Goal: Task Accomplishment & Management: Use online tool/utility

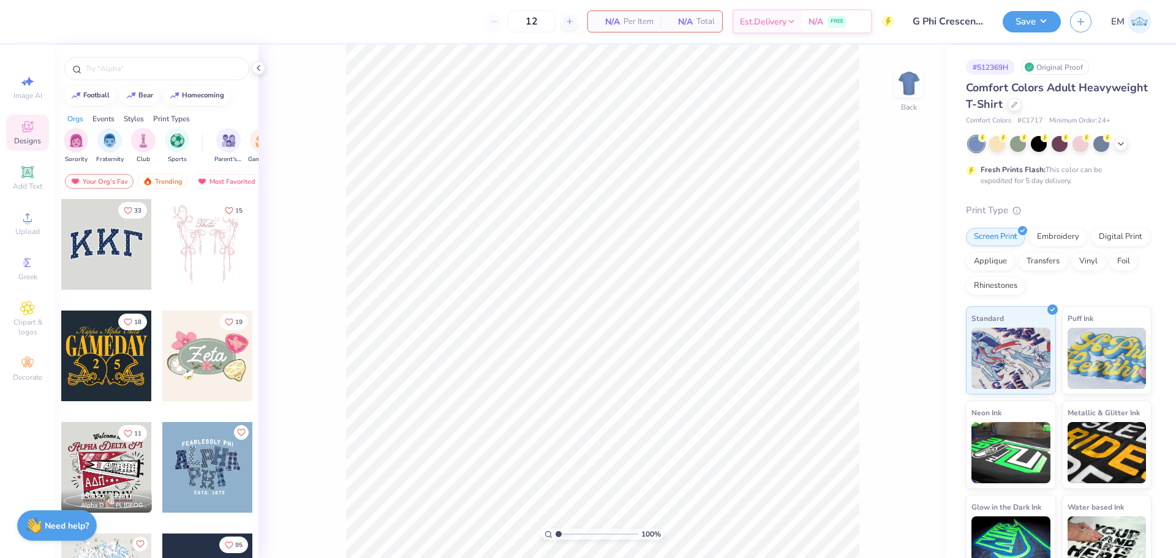
click at [61, 133] on div "Sorority Fraternity Club Sports Parent's Weekend Game Day Rush & Bid PR & Gener…" at bounding box center [156, 147] width 203 height 46
click at [76, 137] on img "filter for Sorority" at bounding box center [76, 139] width 14 height 14
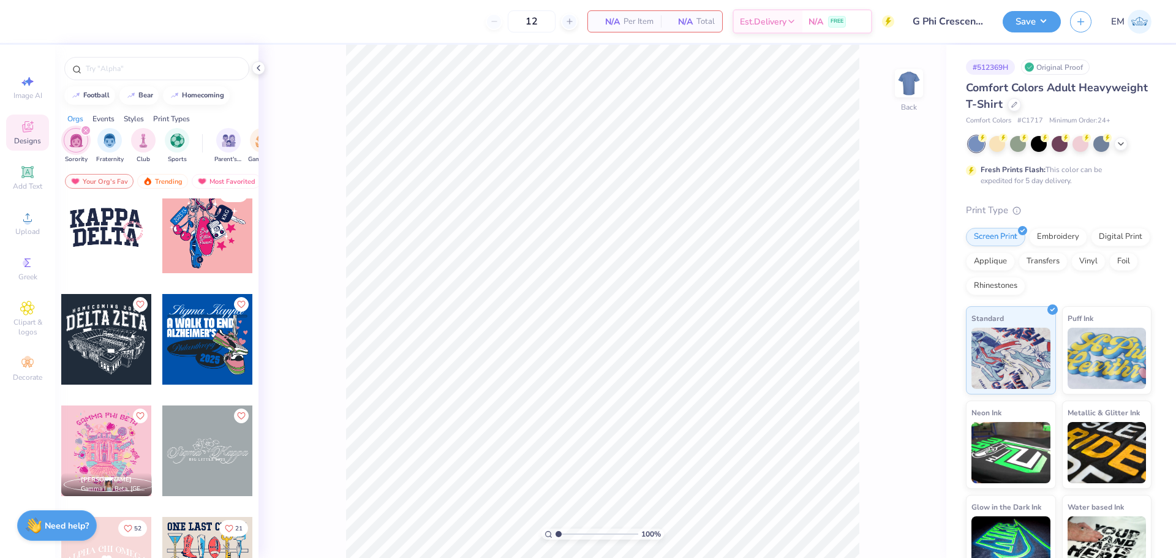
scroll to position [796, 0]
click at [236, 303] on icon "Like" at bounding box center [240, 303] width 9 height 9
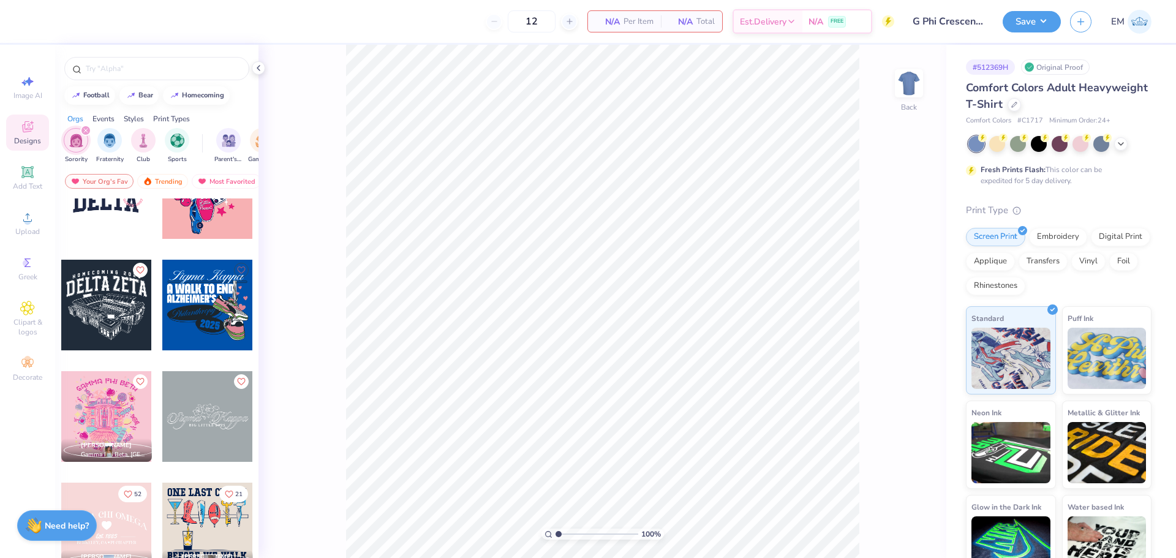
scroll to position [735, 0]
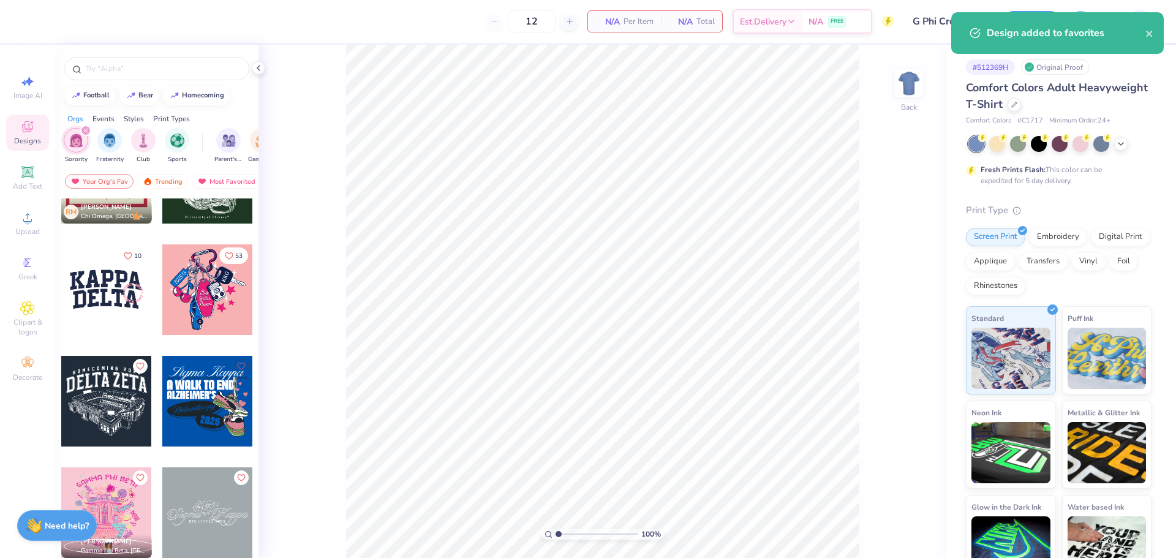
click at [235, 363] on div at bounding box center [207, 401] width 91 height 91
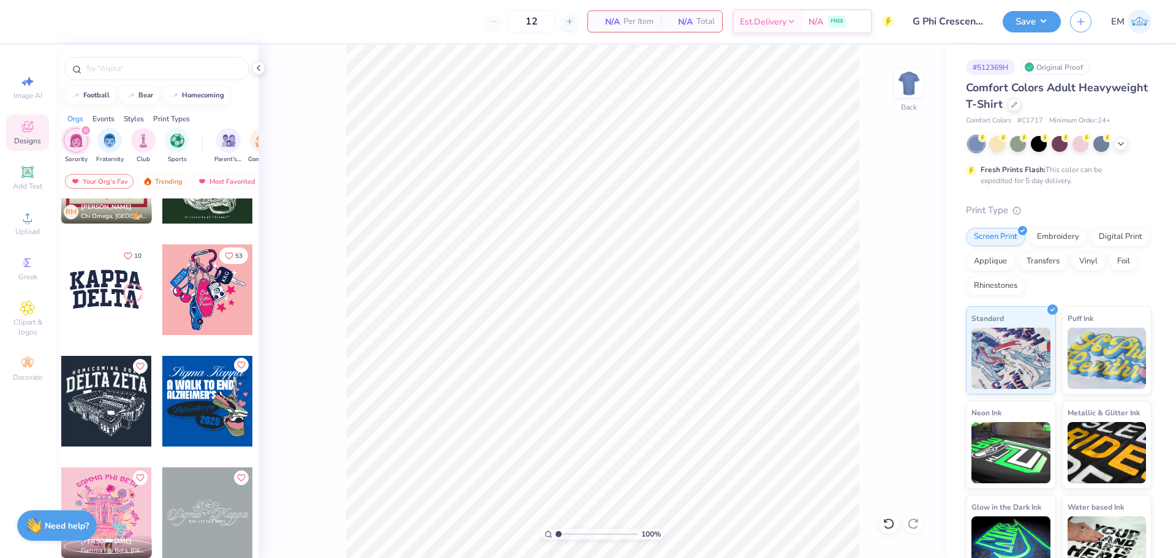
click at [236, 364] on icon "Like" at bounding box center [240, 365] width 9 height 9
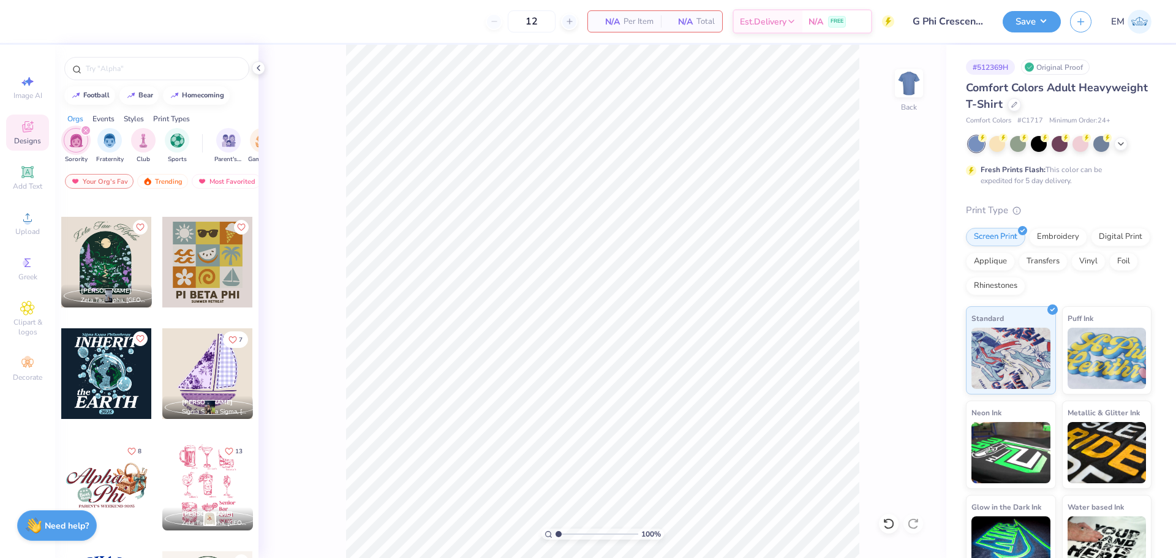
scroll to position [3429, 0]
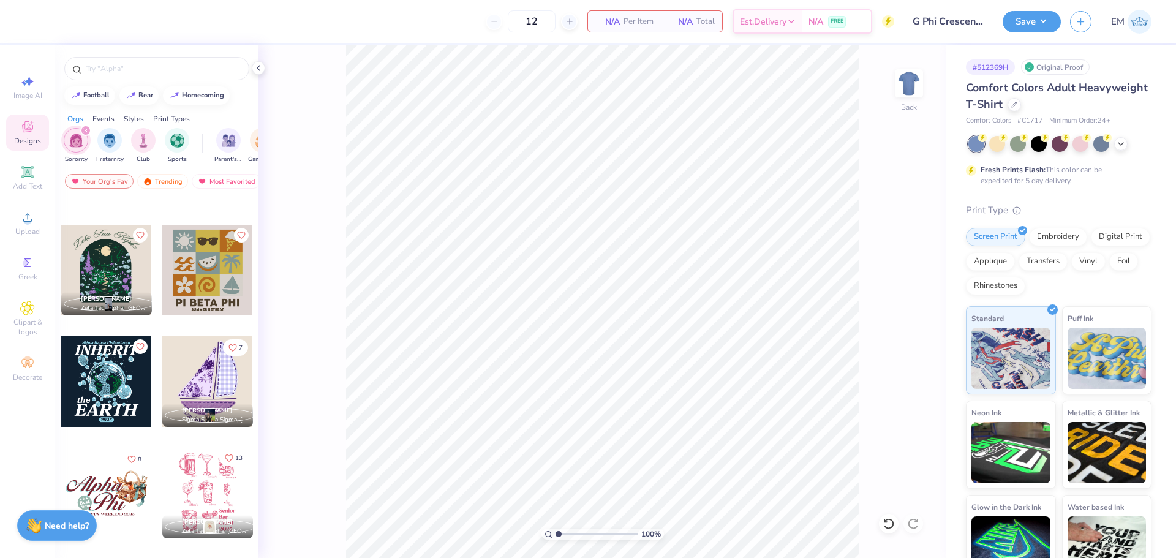
click at [227, 459] on icon "Like" at bounding box center [228, 457] width 7 height 7
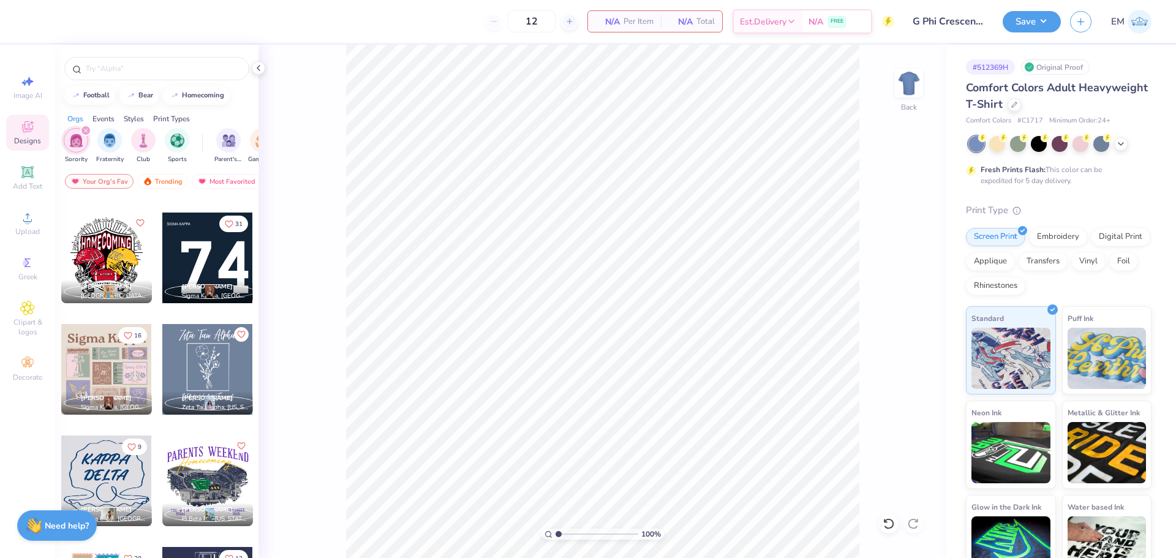
scroll to position [5450, 0]
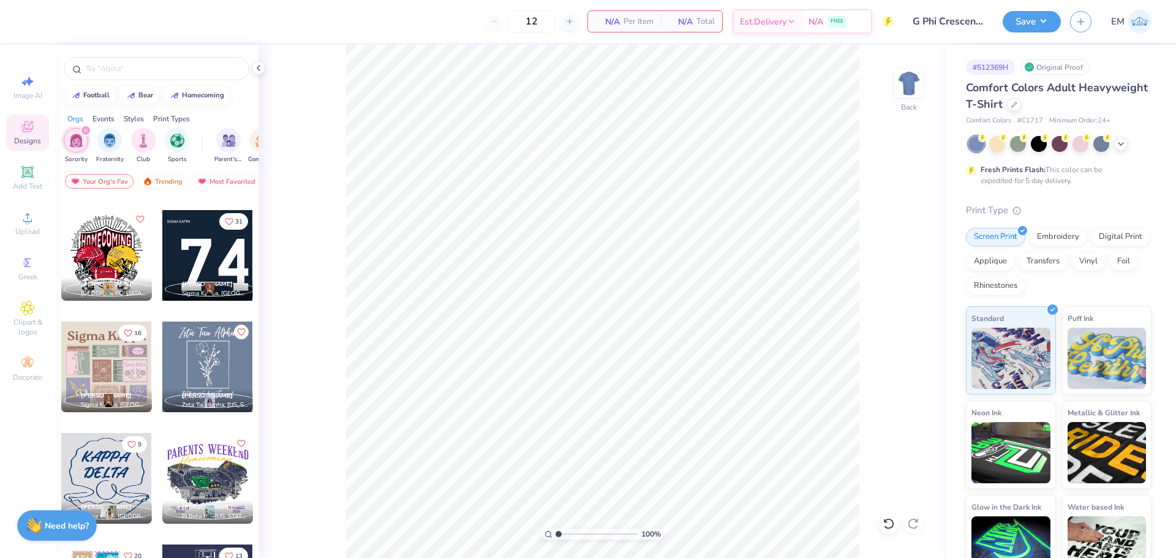
click at [135, 218] on icon "Like" at bounding box center [139, 219] width 9 height 9
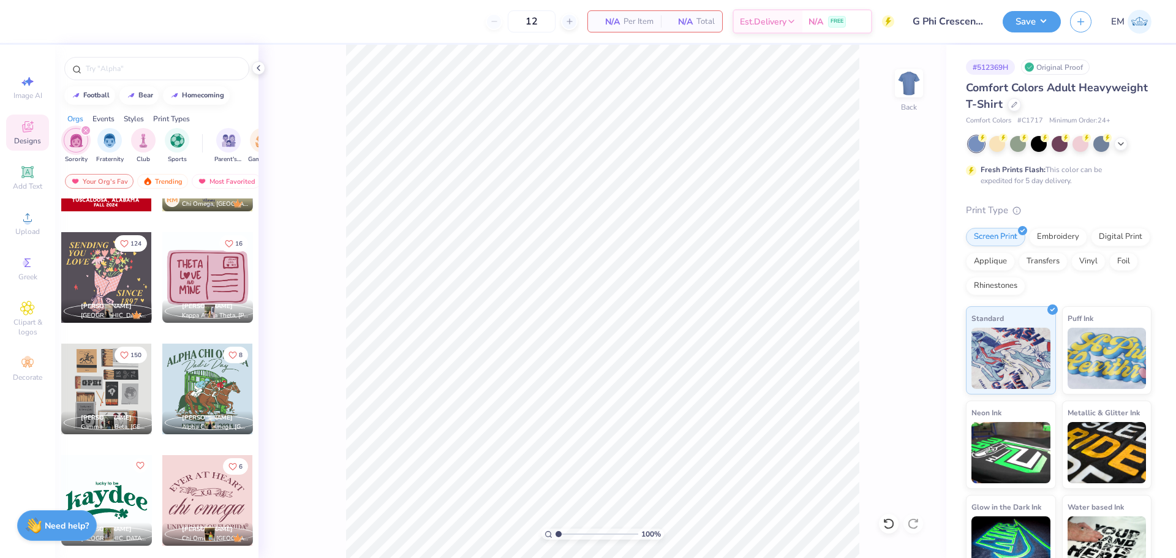
scroll to position [6271, 0]
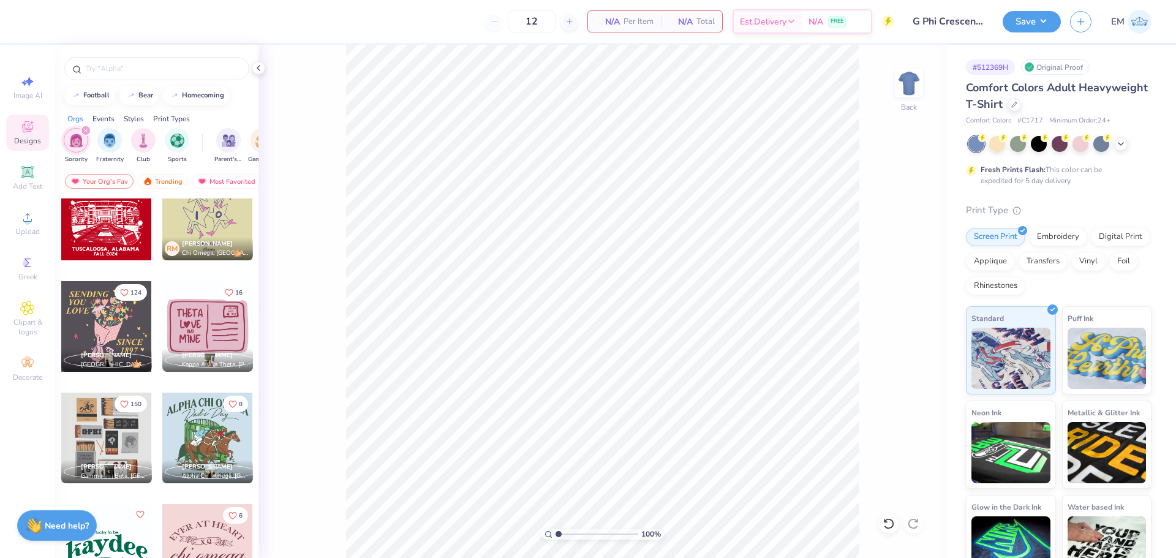
click at [83, 130] on icon "filter for Sorority" at bounding box center [85, 130] width 5 height 5
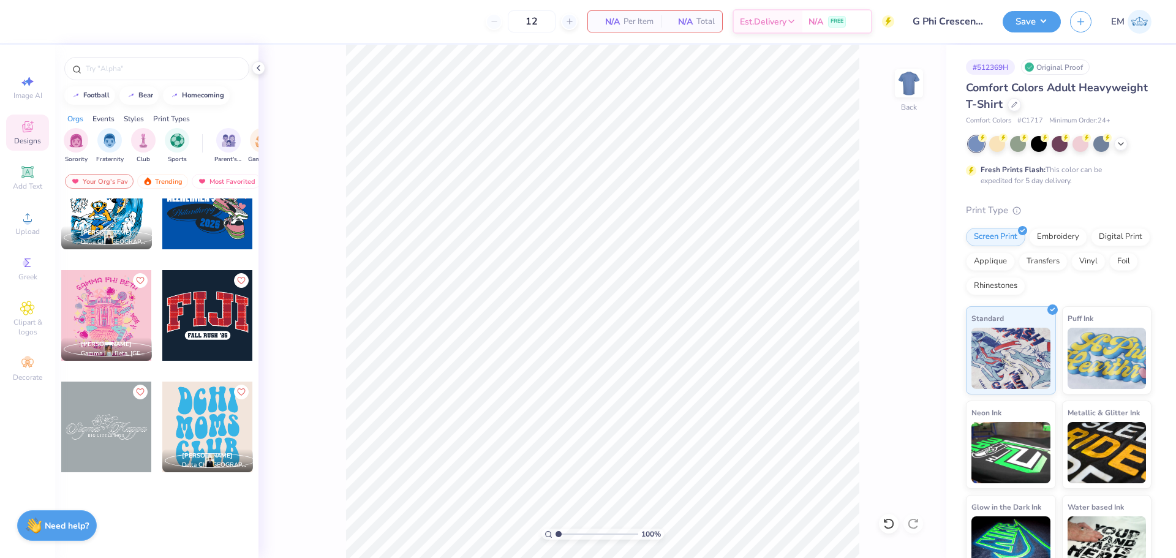
click at [132, 117] on div "Styles" at bounding box center [134, 118] width 20 height 11
click at [175, 147] on div "filter for Y2K" at bounding box center [177, 139] width 24 height 24
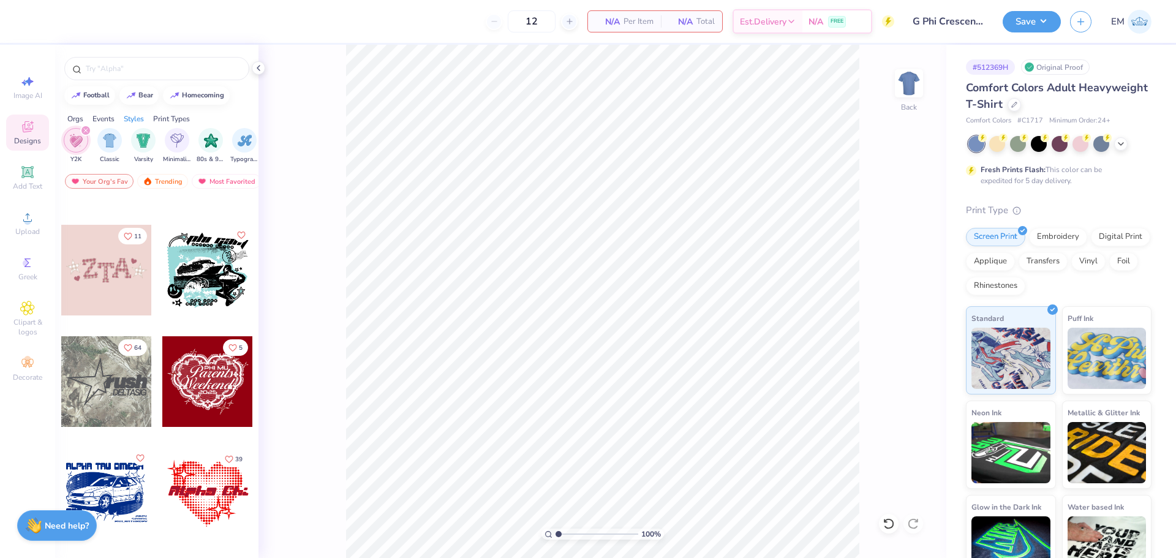
scroll to position [130, 0]
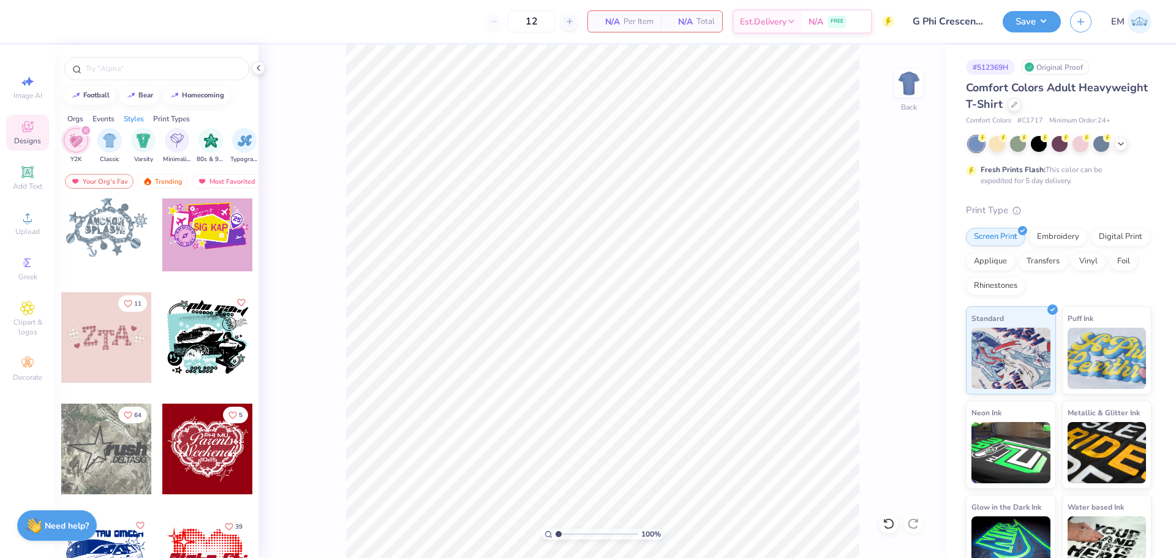
click at [83, 134] on div "filter for Y2K" at bounding box center [85, 130] width 11 height 11
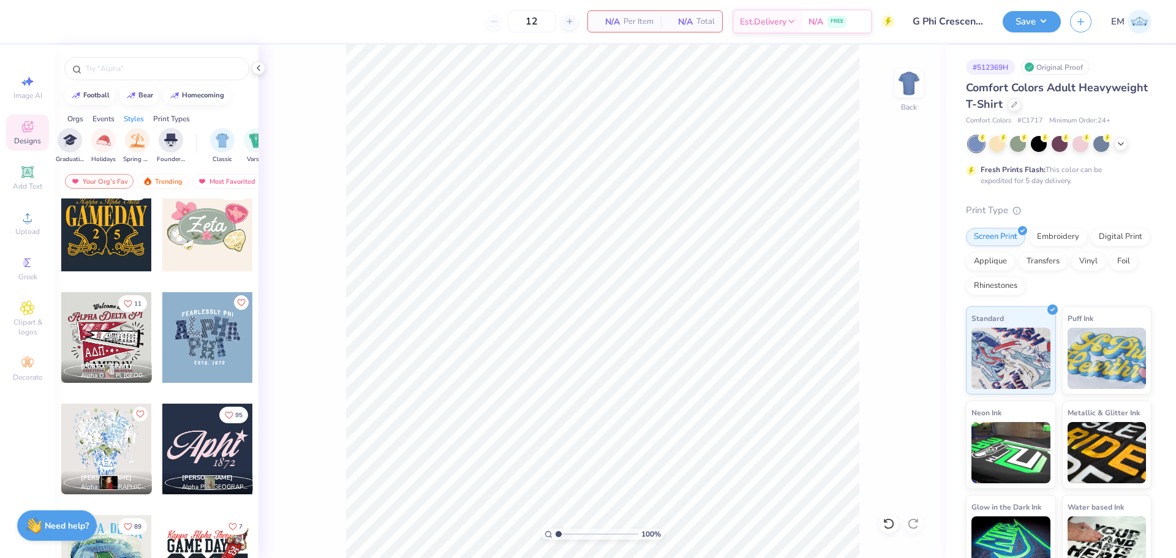
scroll to position [0, 0]
drag, startPoint x: 173, startPoint y: 156, endPoint x: 79, endPoint y: 158, distance: 93.7
drag, startPoint x: 205, startPoint y: 145, endPoint x: 272, endPoint y: 153, distance: 67.9
drag, startPoint x: 186, startPoint y: 135, endPoint x: 256, endPoint y: 154, distance: 73.1
drag, startPoint x: 218, startPoint y: 149, endPoint x: 265, endPoint y: 154, distance: 47.4
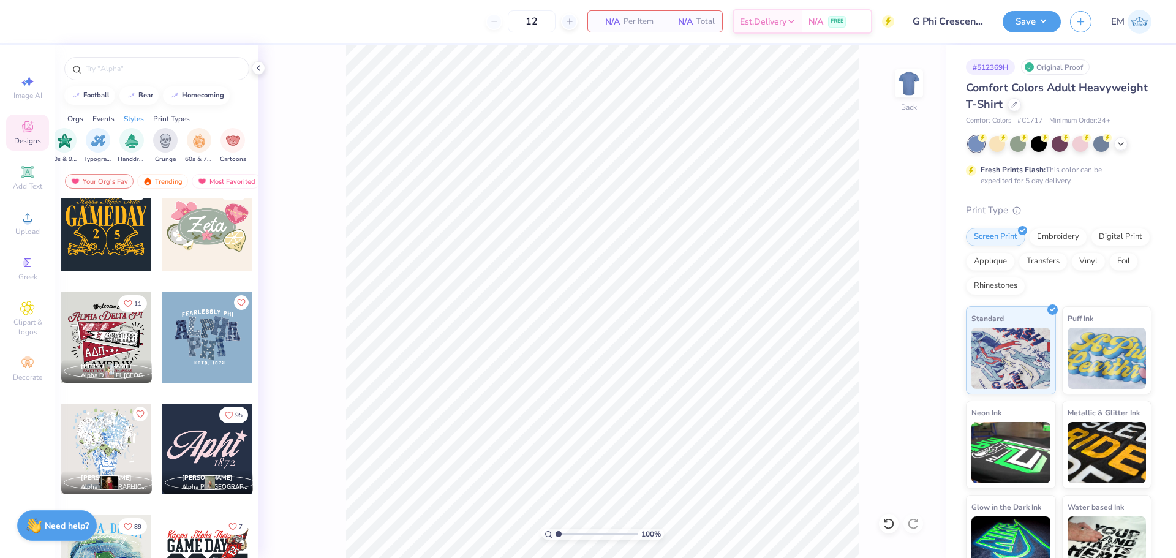
scroll to position [0, 863]
click at [155, 179] on div "Trending" at bounding box center [162, 181] width 51 height 15
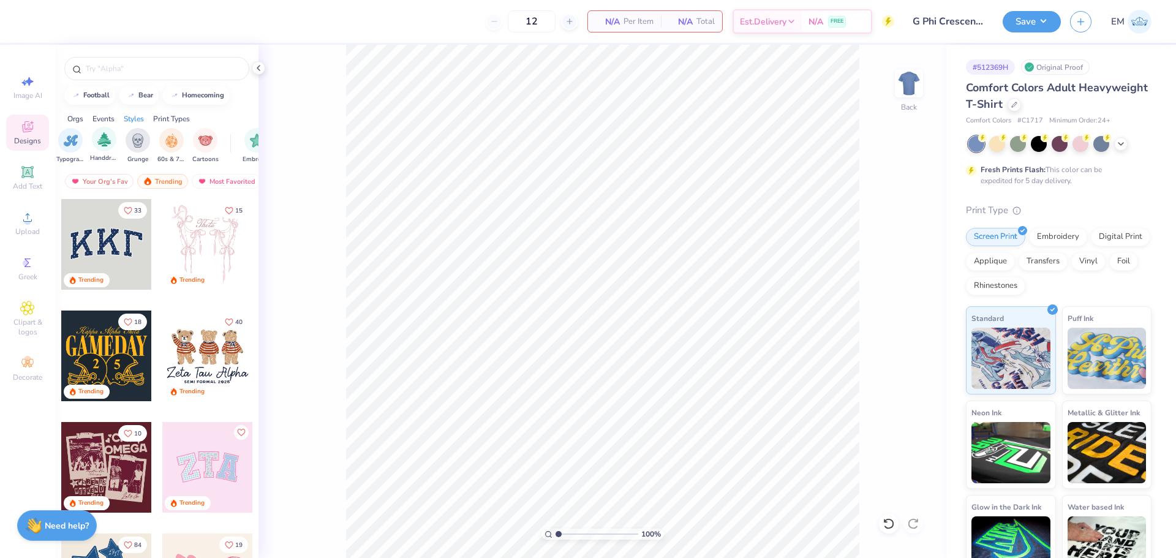
drag, startPoint x: 98, startPoint y: 149, endPoint x: 64, endPoint y: 152, distance: 33.9
drag, startPoint x: 115, startPoint y: 152, endPoint x: 70, endPoint y: 149, distance: 44.8
click at [97, 147] on div "filter for 80s & 90s" at bounding box center [96, 139] width 24 height 24
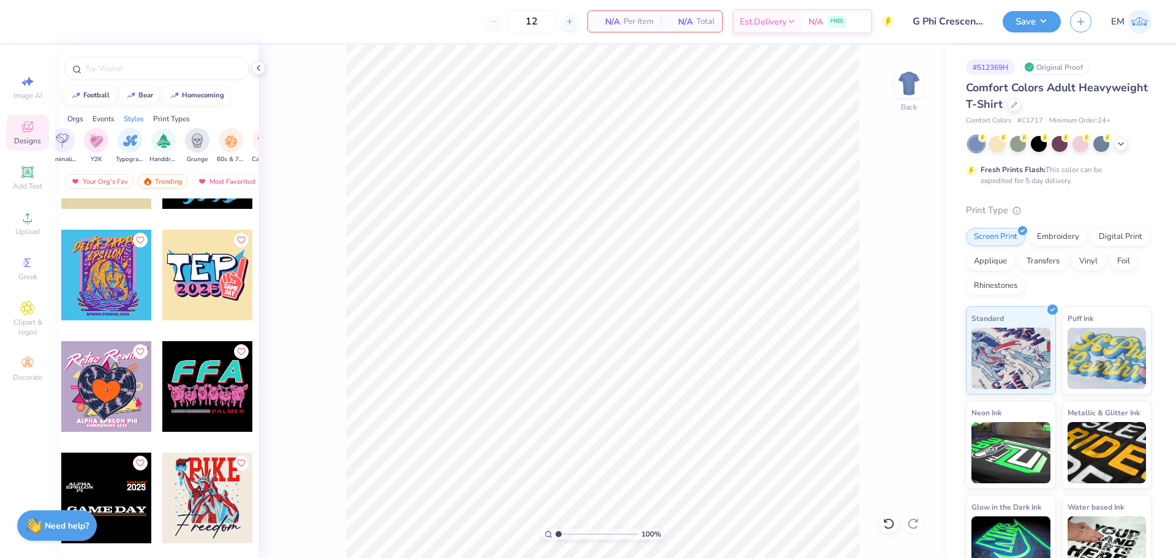
scroll to position [12464, 0]
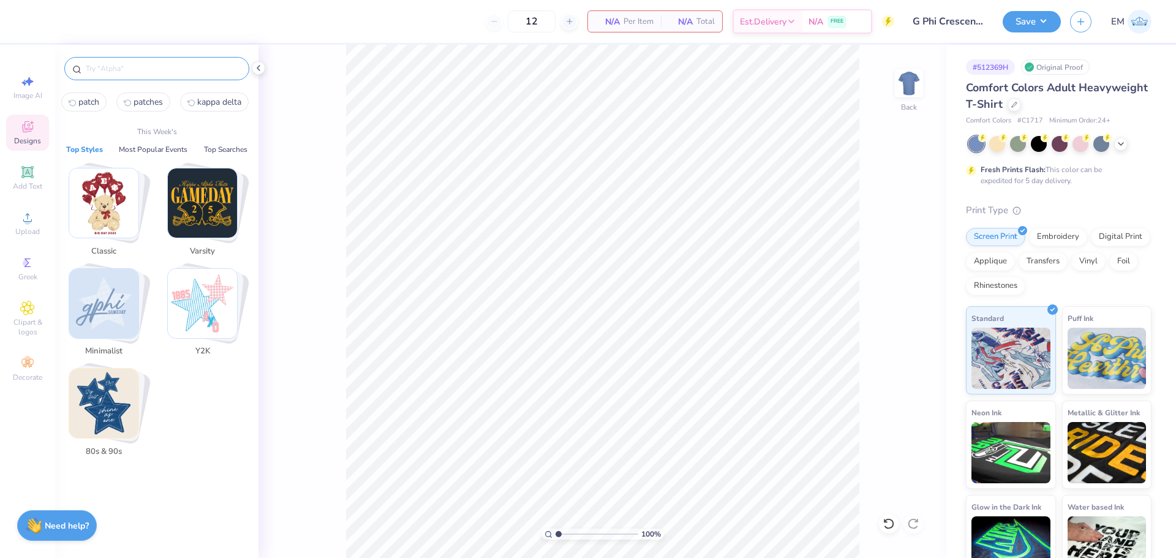
click at [164, 67] on input "text" at bounding box center [163, 68] width 157 height 12
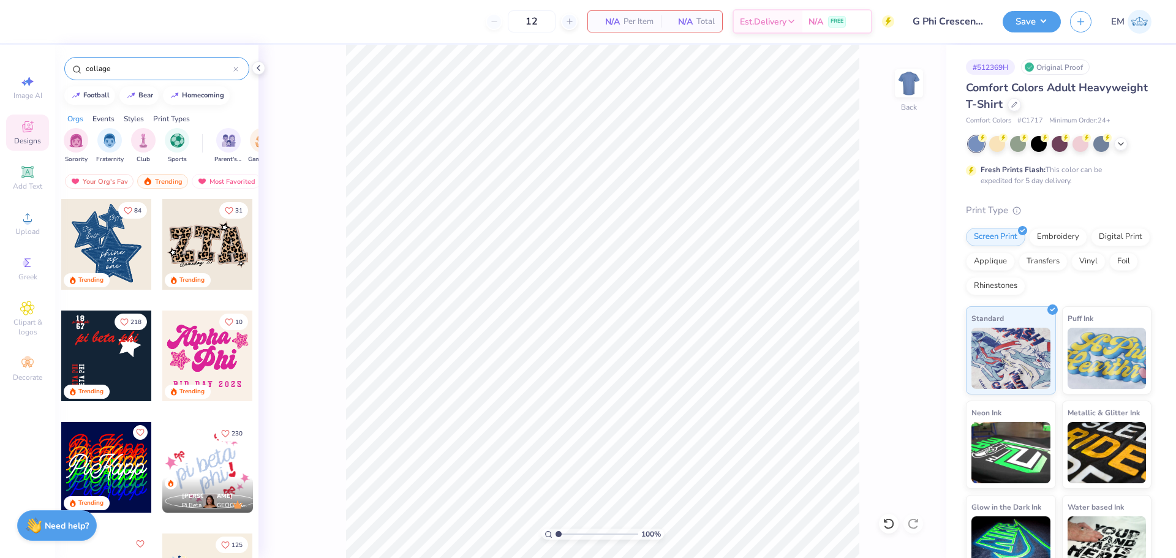
type input "collage"
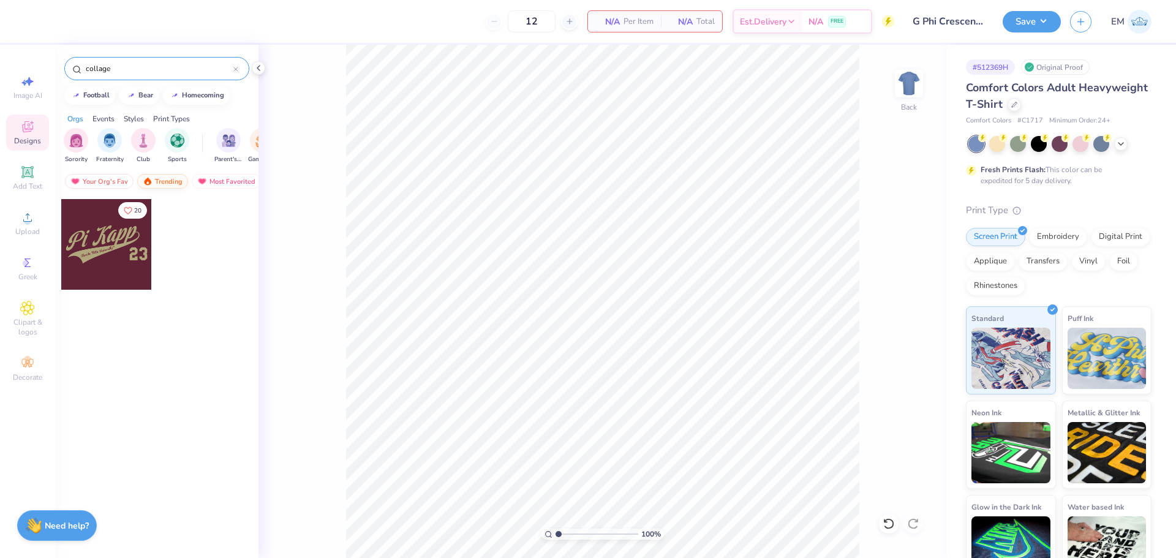
click at [157, 184] on div "Trending" at bounding box center [162, 181] width 51 height 15
drag, startPoint x: 84, startPoint y: 144, endPoint x: 75, endPoint y: 141, distance: 8.9
click at [75, 141] on div "filter for Sorority" at bounding box center [76, 139] width 24 height 24
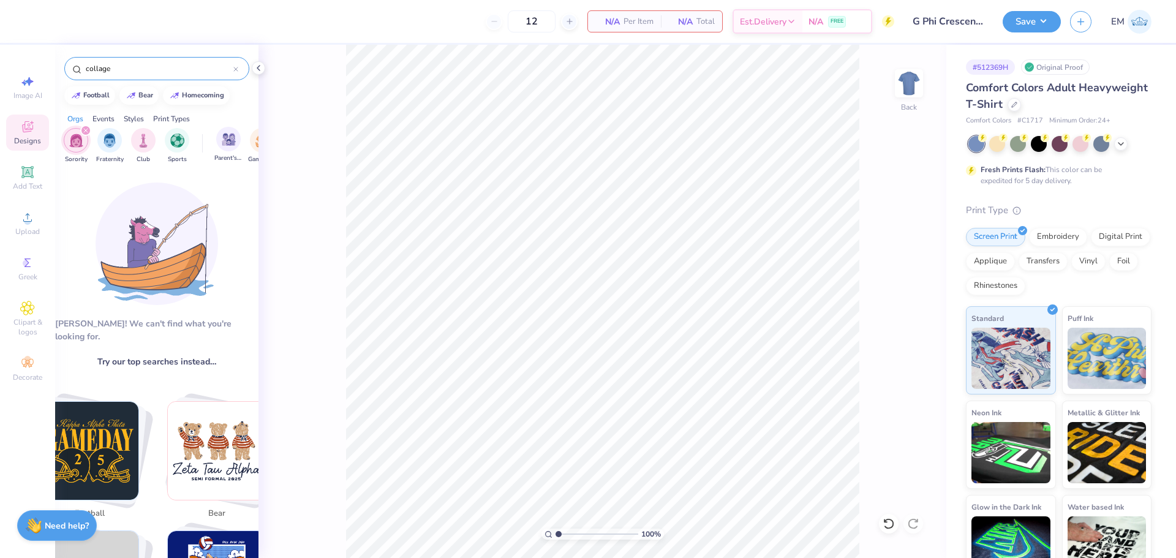
drag, startPoint x: 222, startPoint y: 149, endPoint x: 236, endPoint y: 152, distance: 14.4
drag, startPoint x: 242, startPoint y: 151, endPoint x: 207, endPoint y: 144, distance: 35.7
click at [192, 156] on div "Sorority Fraternity Club Sports Parent's Weekend Game Day Rush & Bid PR & Gener…" at bounding box center [156, 147] width 203 height 46
click at [236, 70] on icon at bounding box center [236, 69] width 4 height 4
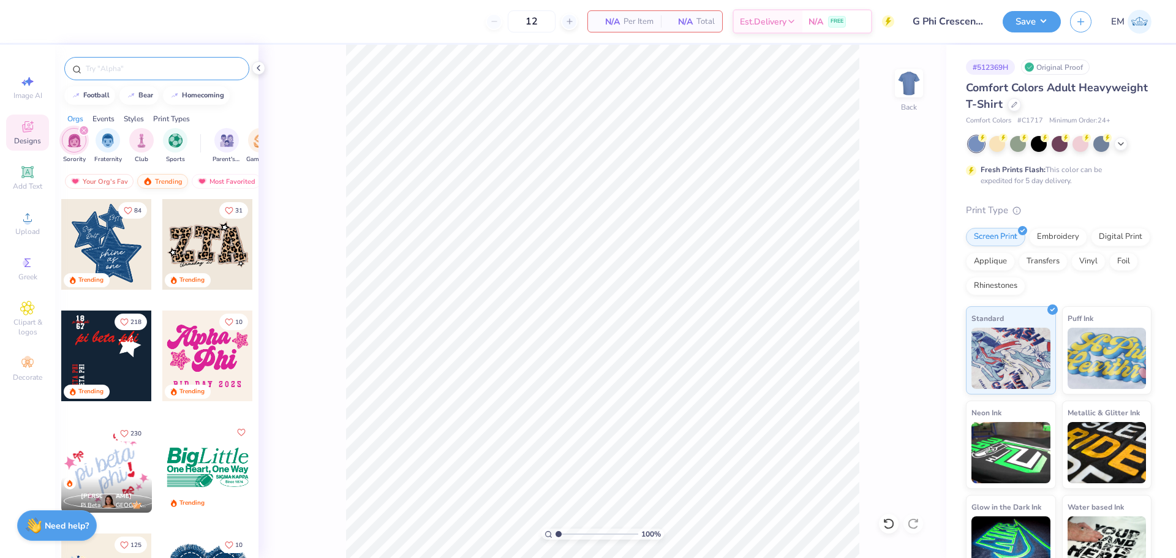
click at [167, 182] on div "Trending" at bounding box center [162, 181] width 51 height 15
drag, startPoint x: 215, startPoint y: 179, endPoint x: 258, endPoint y: 178, distance: 43.5
click at [257, 178] on div "Your Org's Fav Trending Most Favorited Newest" at bounding box center [156, 184] width 203 height 28
click at [249, 181] on div "Your Org's Fav Trending Most Favorited Newest" at bounding box center [156, 184] width 203 height 28
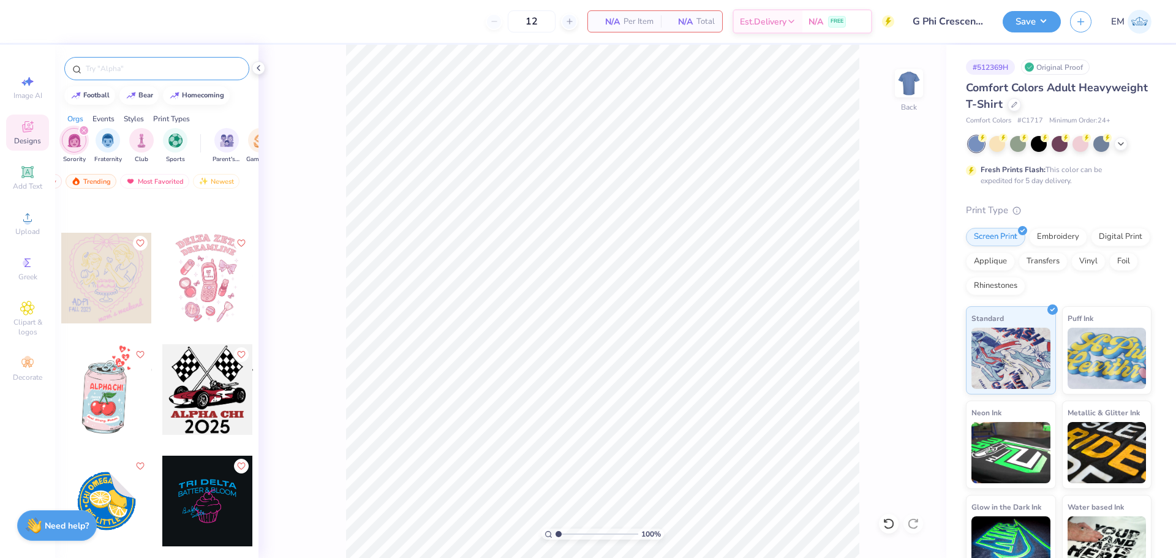
scroll to position [14882, 0]
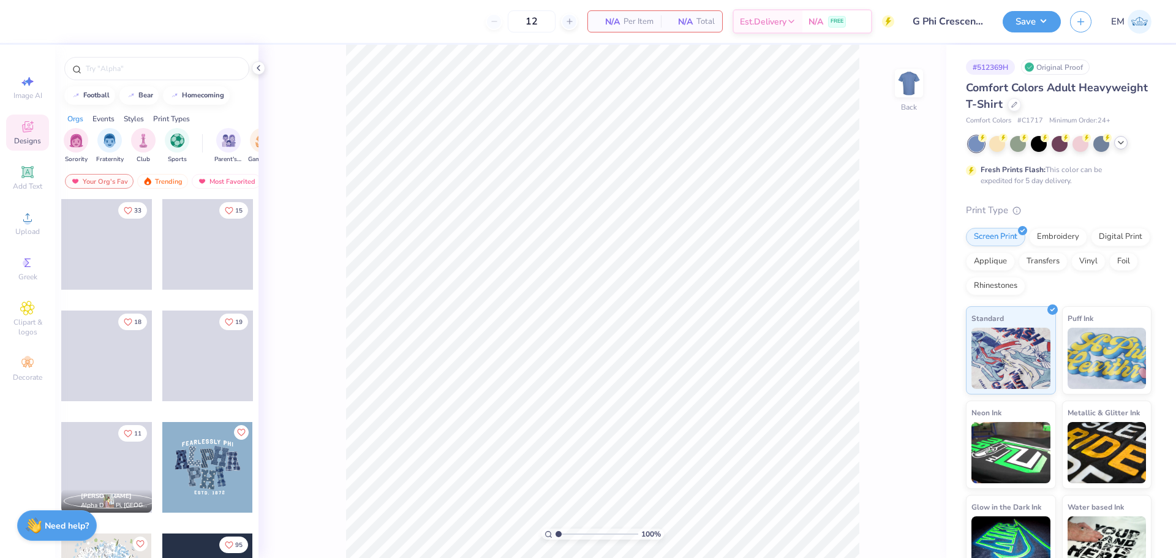
click at [1124, 144] on icon at bounding box center [1121, 143] width 10 height 10
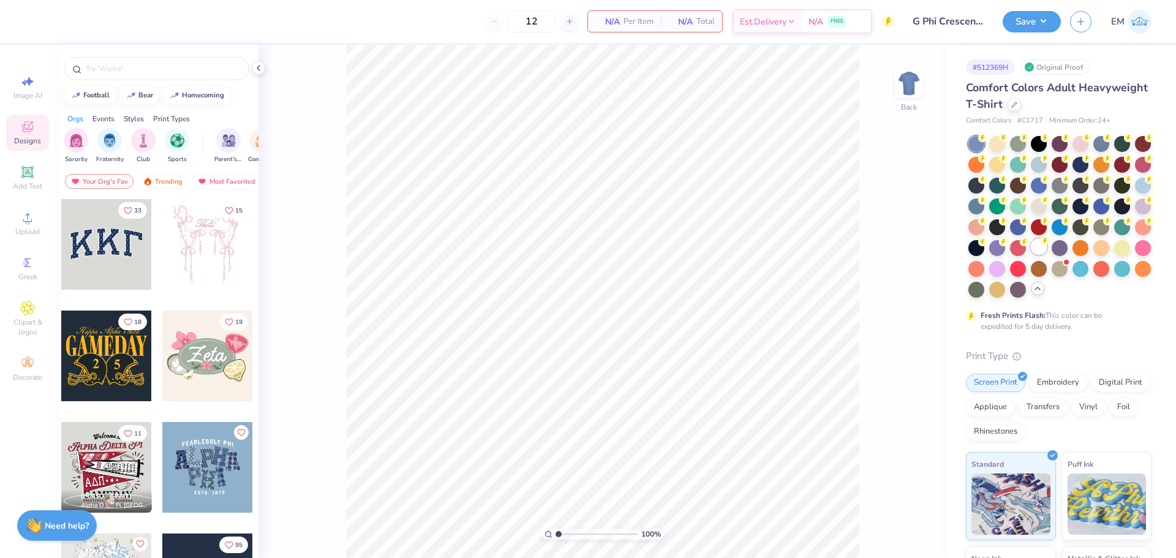
click at [1031, 255] on div at bounding box center [1039, 247] width 16 height 16
click at [22, 310] on icon at bounding box center [27, 308] width 14 height 15
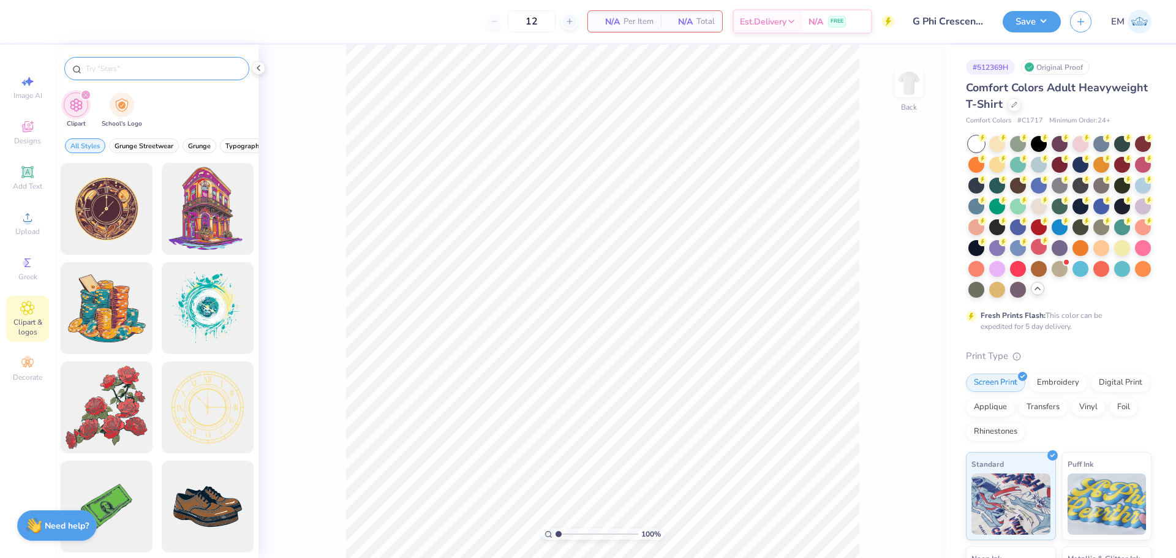
click at [121, 62] on input "text" at bounding box center [163, 68] width 157 height 12
type input "stars"
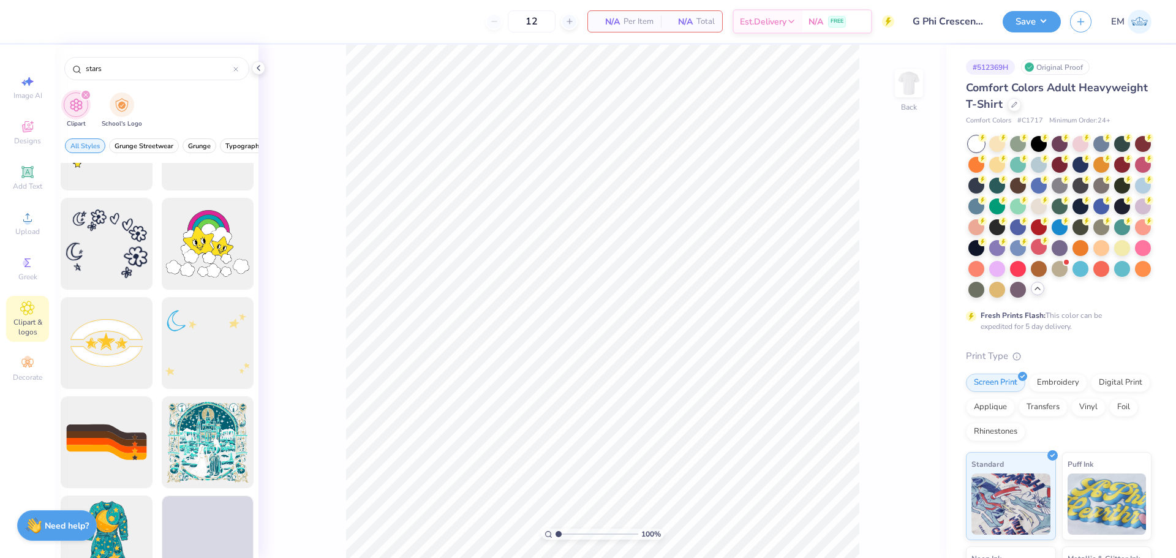
scroll to position [367, 0]
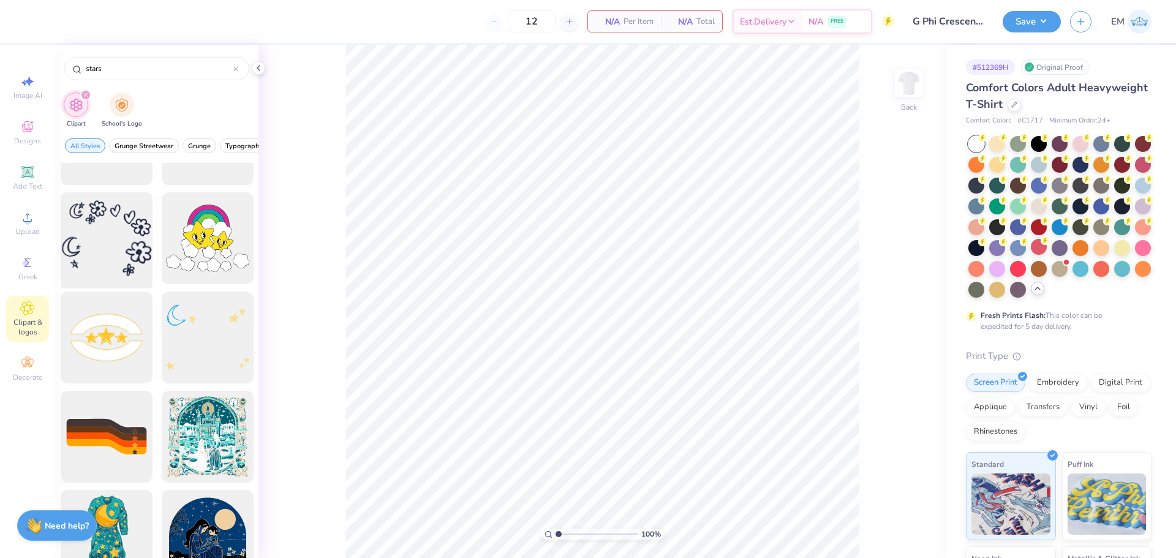
drag, startPoint x: 116, startPoint y: 231, endPoint x: 128, endPoint y: 251, distance: 23.1
click at [128, 251] on div at bounding box center [106, 238] width 101 height 101
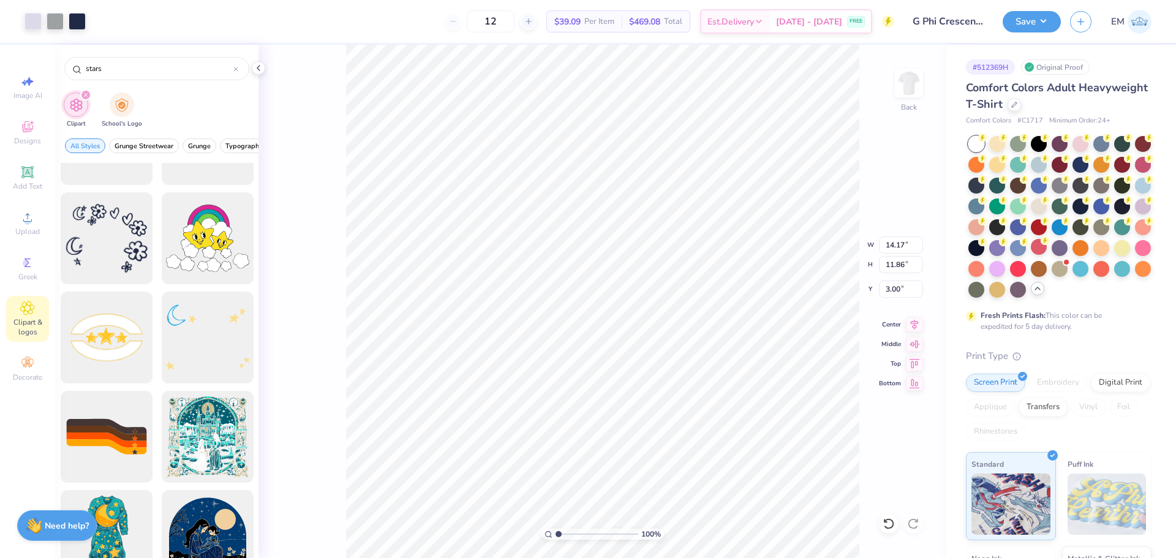
type input "10.10"
type input "8.45"
type input "5.21"
click at [653, 447] on li "Ungroup" at bounding box center [663, 447] width 96 height 24
type input "3.00"
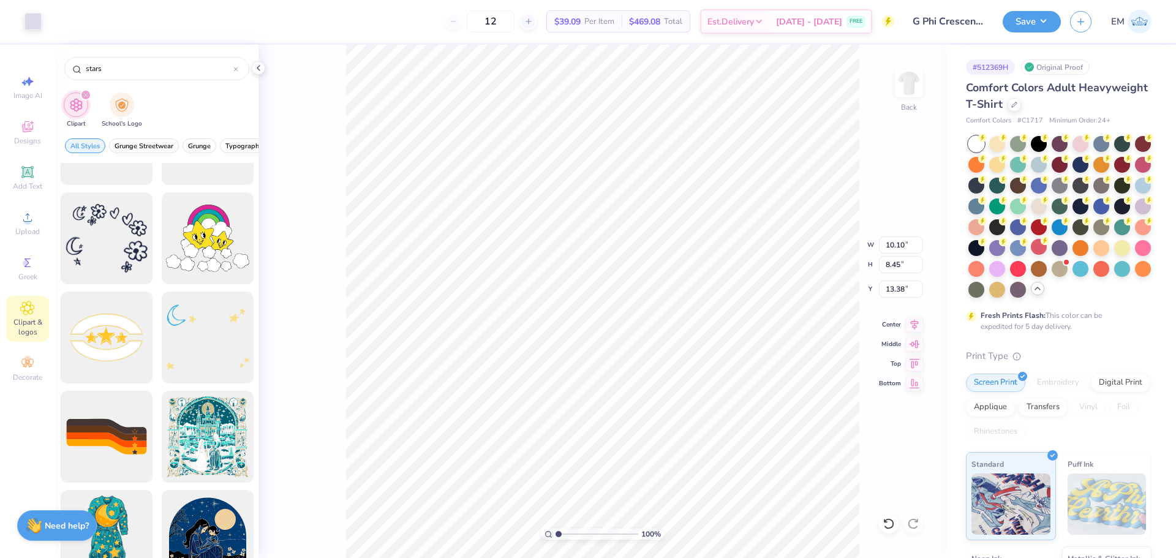
type input "13.38"
type input "9.91"
type input "8.33"
type input "3.12"
type input "4.57"
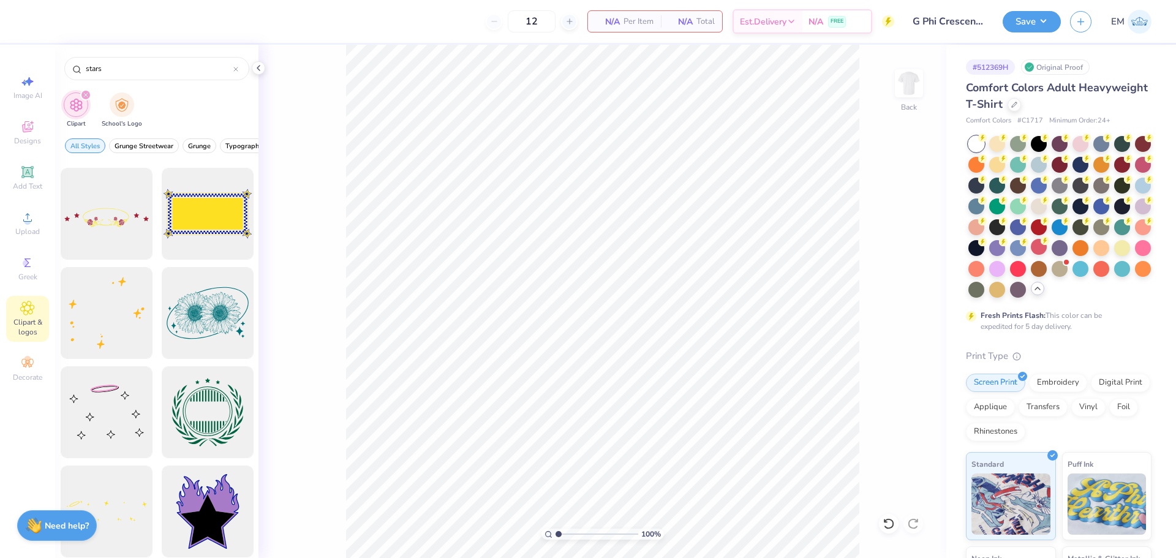
scroll to position [4409, 0]
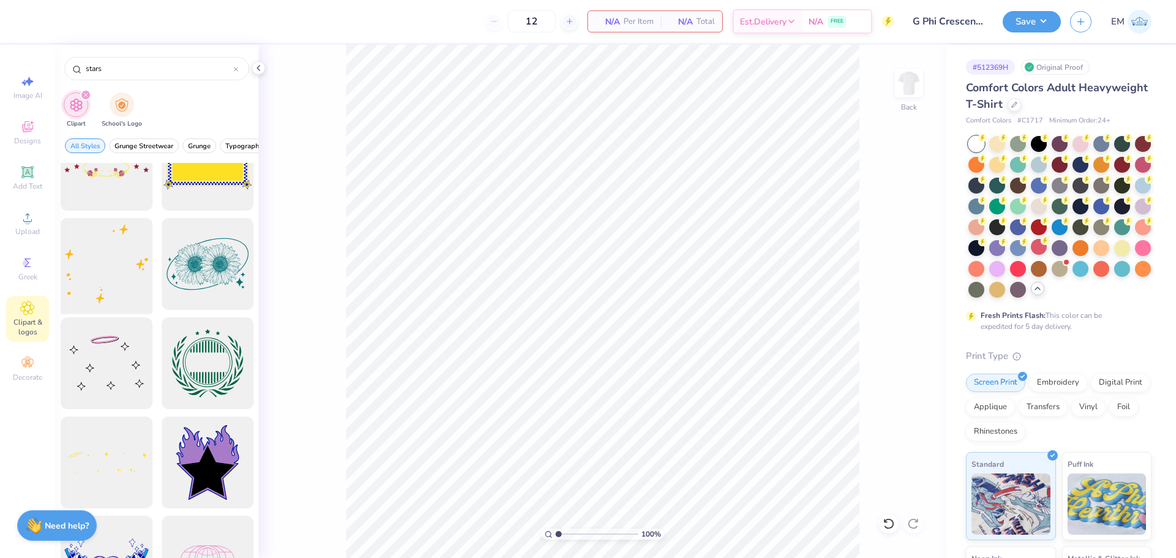
click at [116, 261] on div at bounding box center [106, 264] width 101 height 101
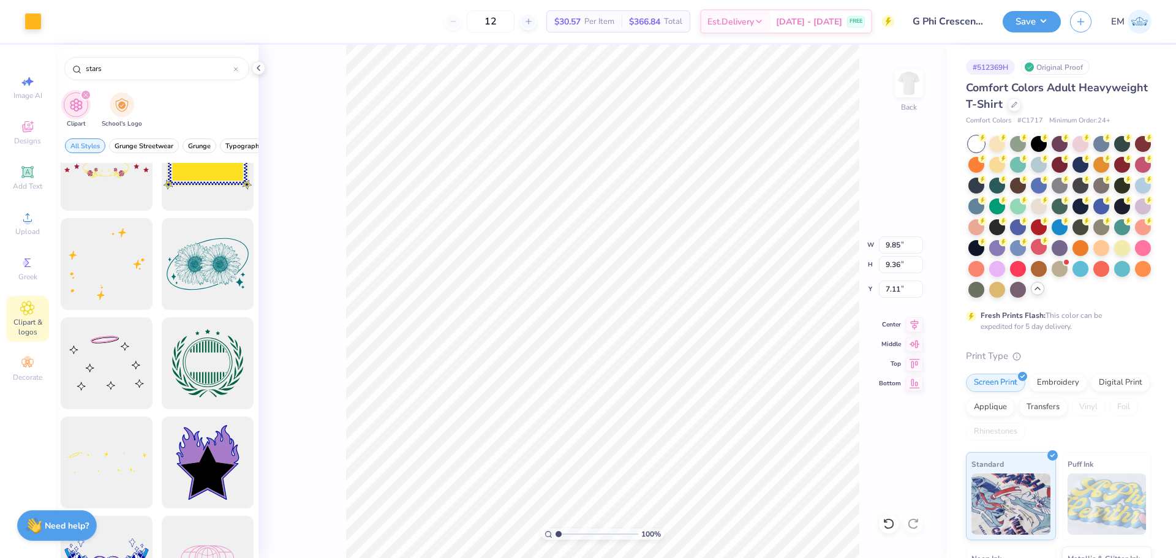
type input "9.85"
type input "9.36"
type input "3.00"
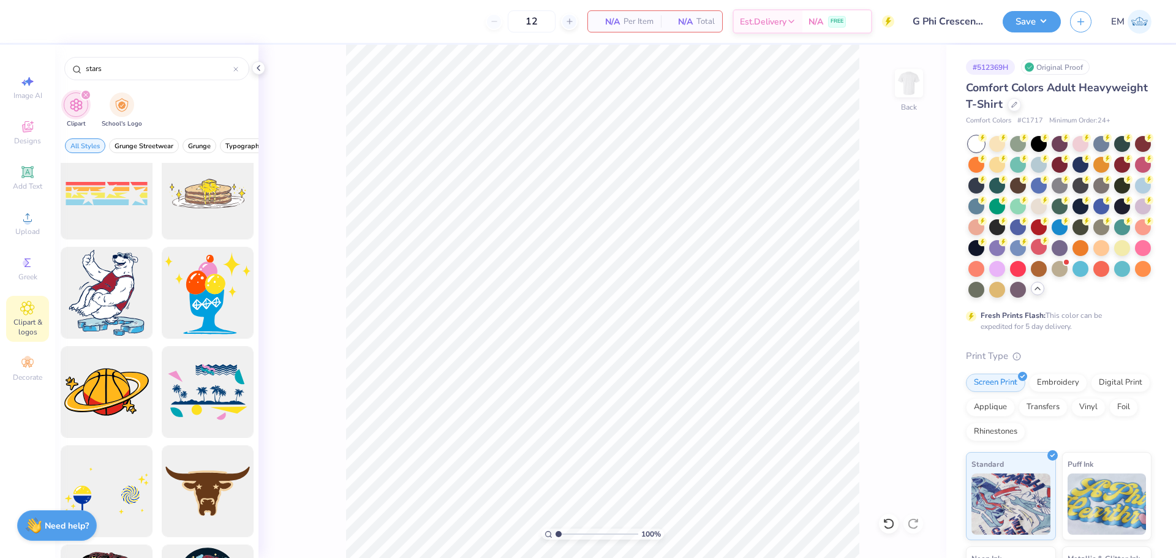
scroll to position [5083, 0]
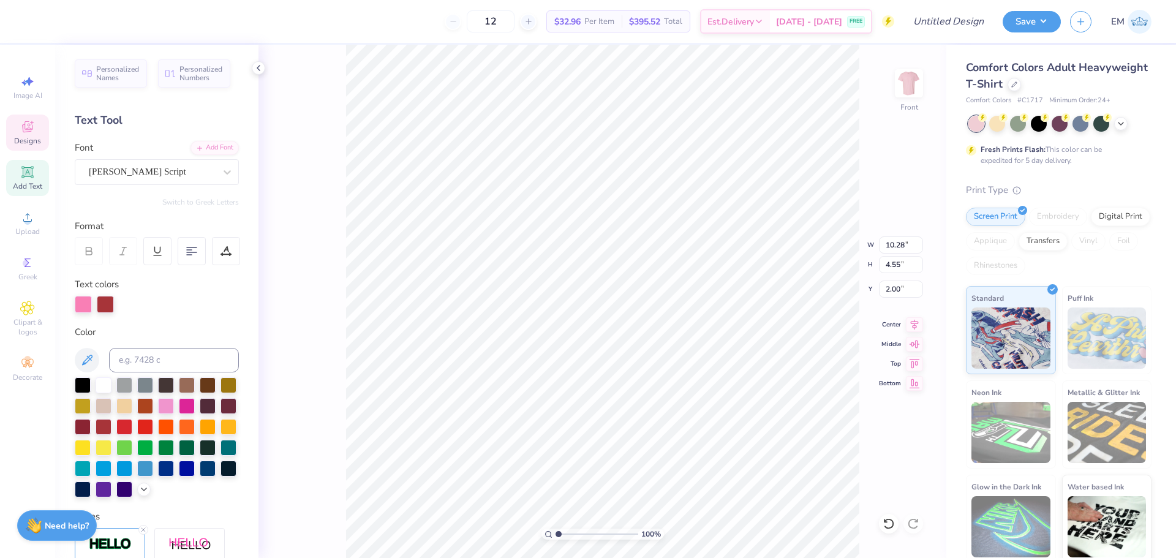
scroll to position [12, 1]
type textarea "A"
type textarea "Gamma"
type input "5.49"
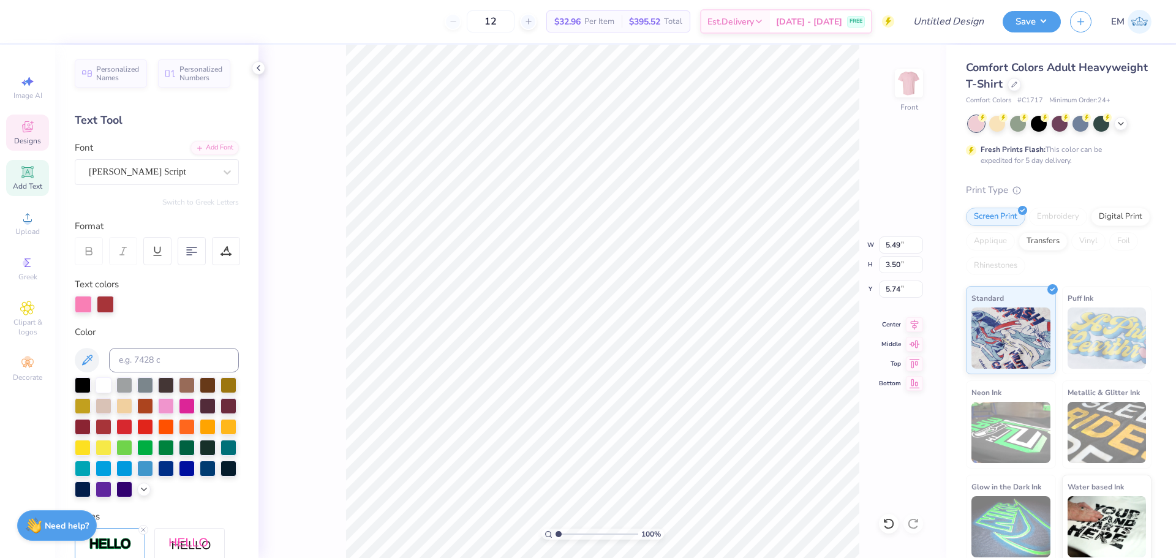
type input "3.50"
type input "5.74"
type textarea "Phi"
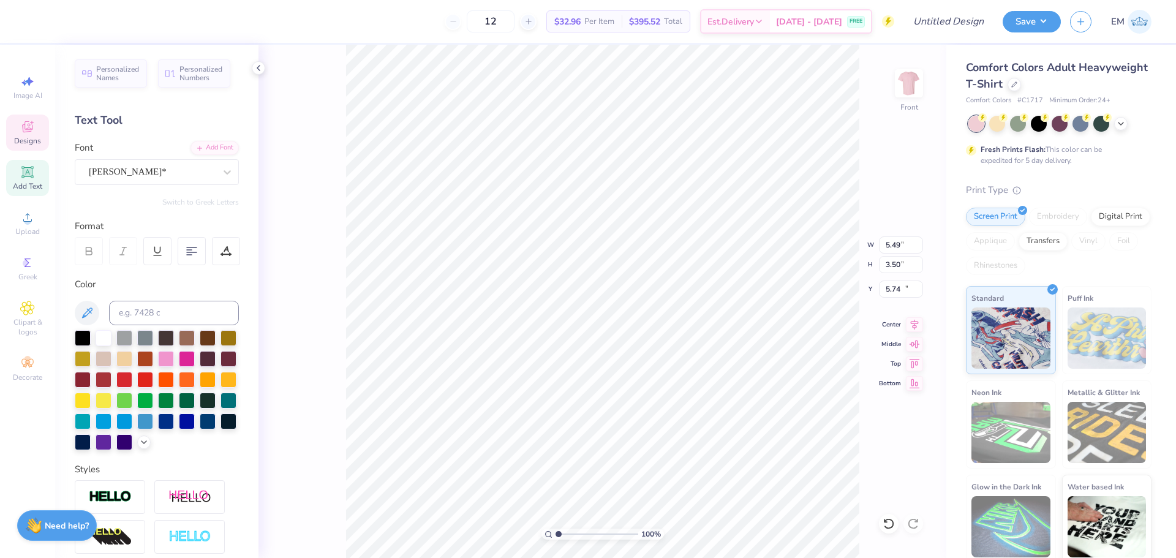
type input "1.33"
type input "0.80"
type input "10.88"
type textarea "'25"
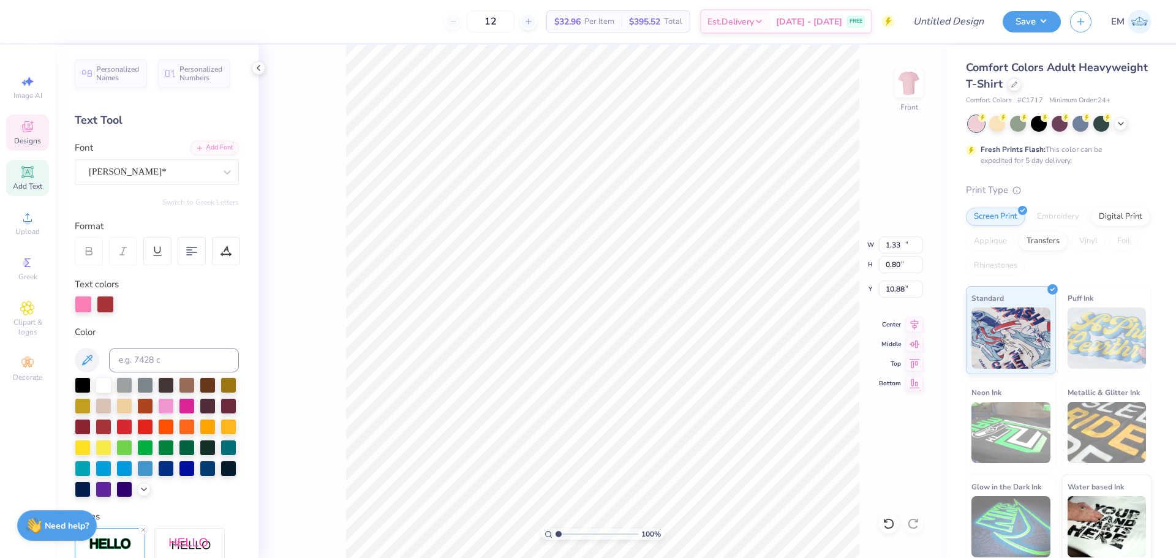
type input "10.12"
type input "1.65"
type input "13.46"
type textarea "Crescent Cakes"
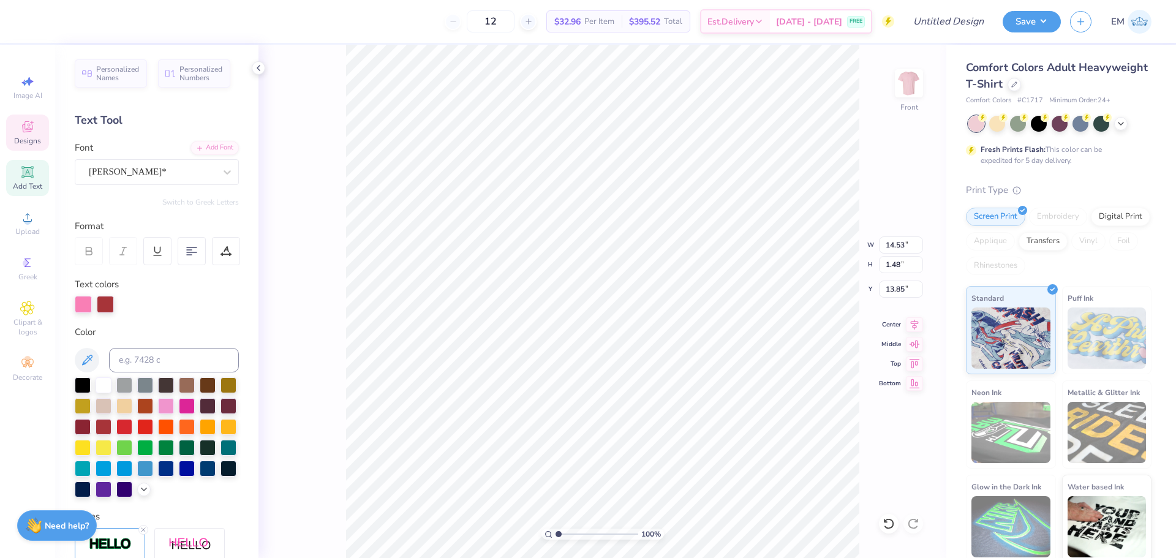
scroll to position [12, 5]
type input "11.89"
type input "1.21"
type input "13.66"
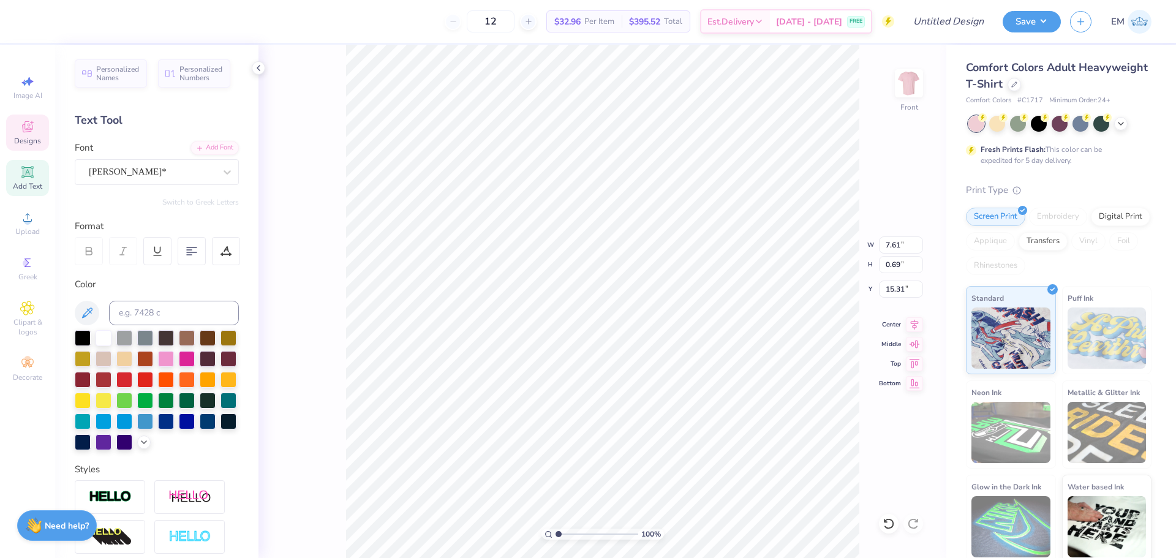
type input "7.61"
type input "0.69"
type input "15.31"
type textarea "P"
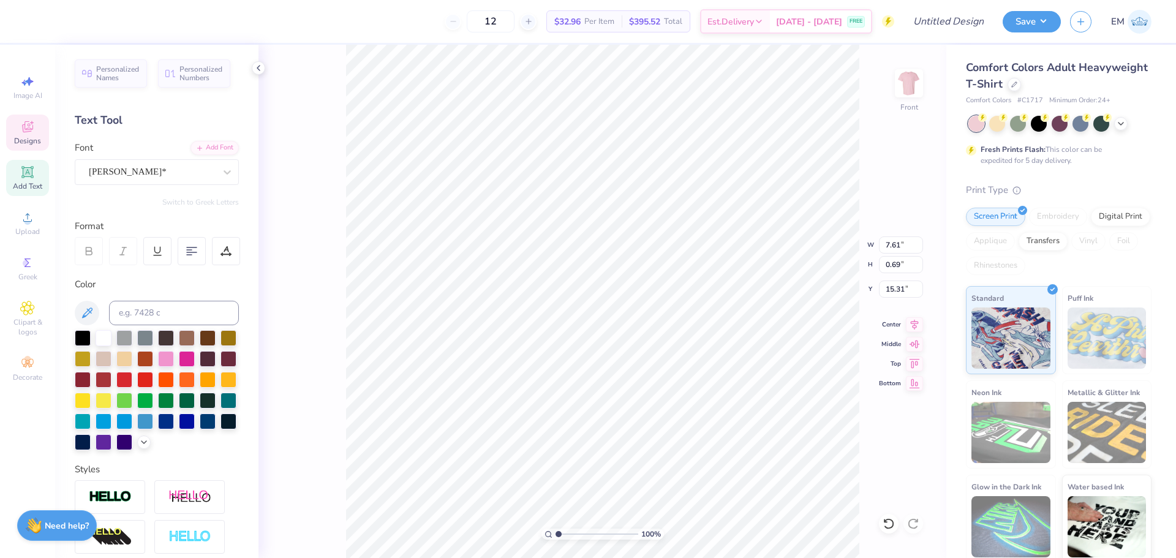
scroll to position [12, 7]
click at [197, 181] on div "Cooper*" at bounding box center [157, 172] width 164 height 26
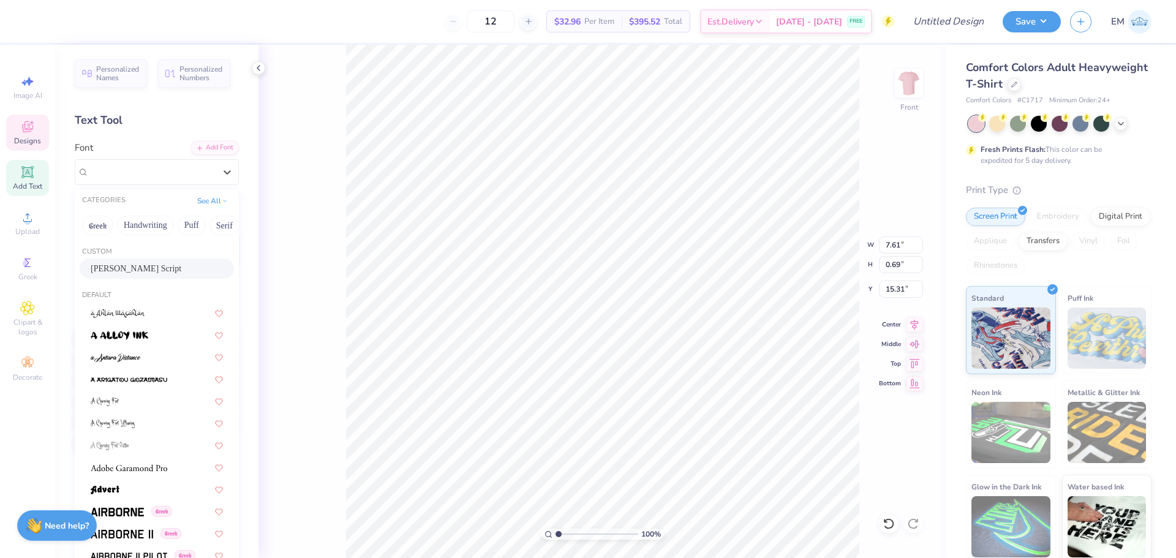
click at [122, 272] on div "Jimmy Script" at bounding box center [157, 268] width 132 height 13
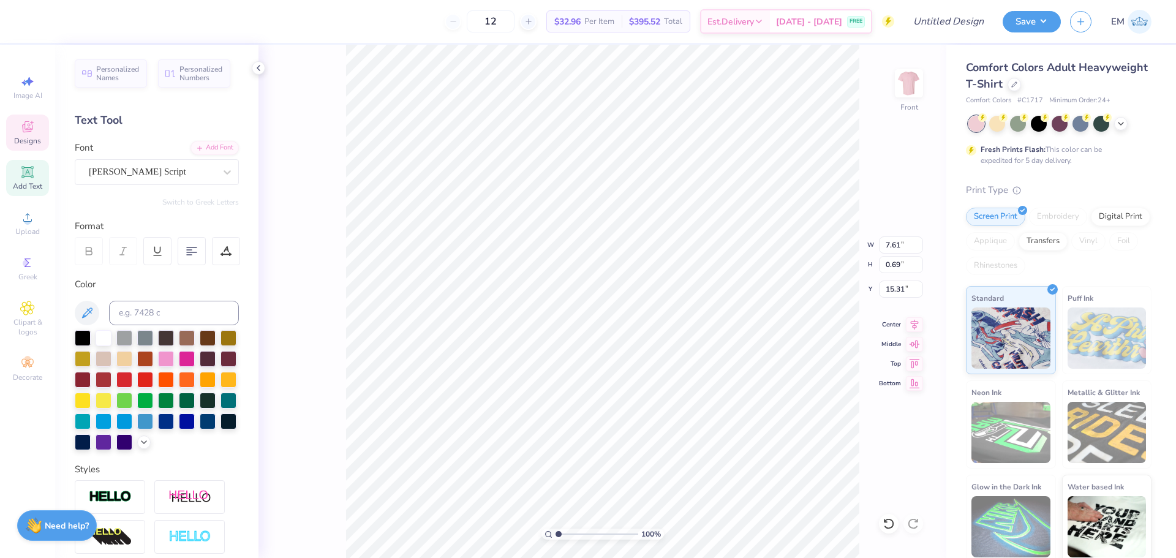
scroll to position [12, 2]
type textarea "Building Stronger Girls"
type input "5.30"
type input "0.81"
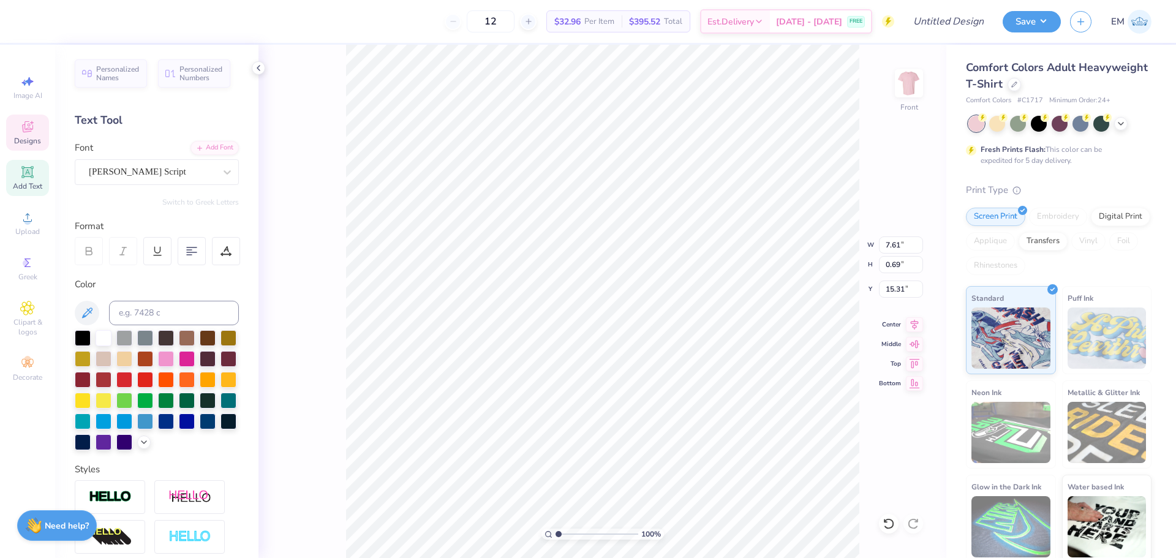
type input "15.25"
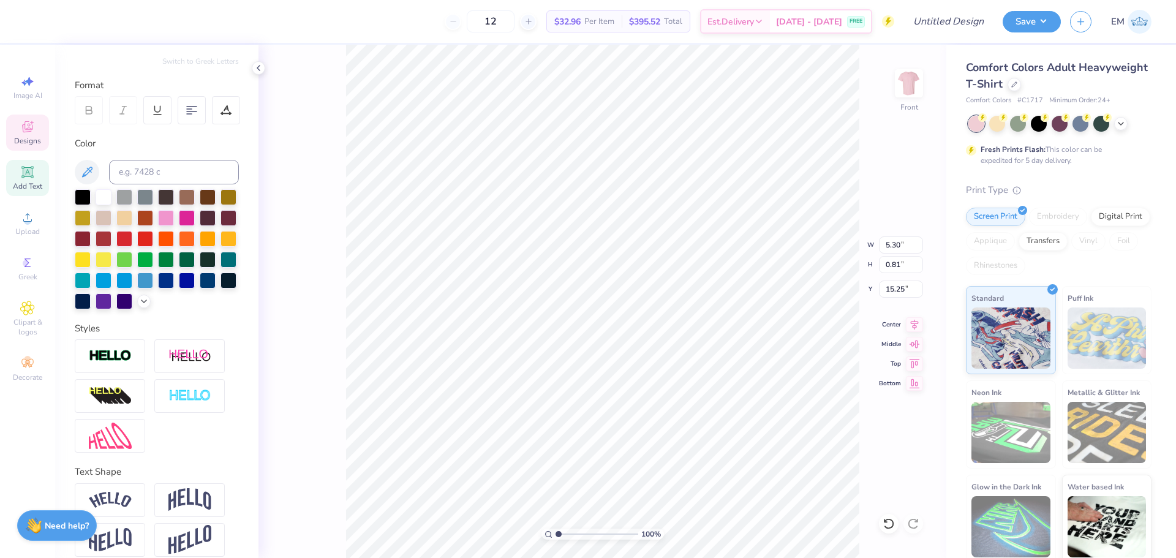
scroll to position [0, 0]
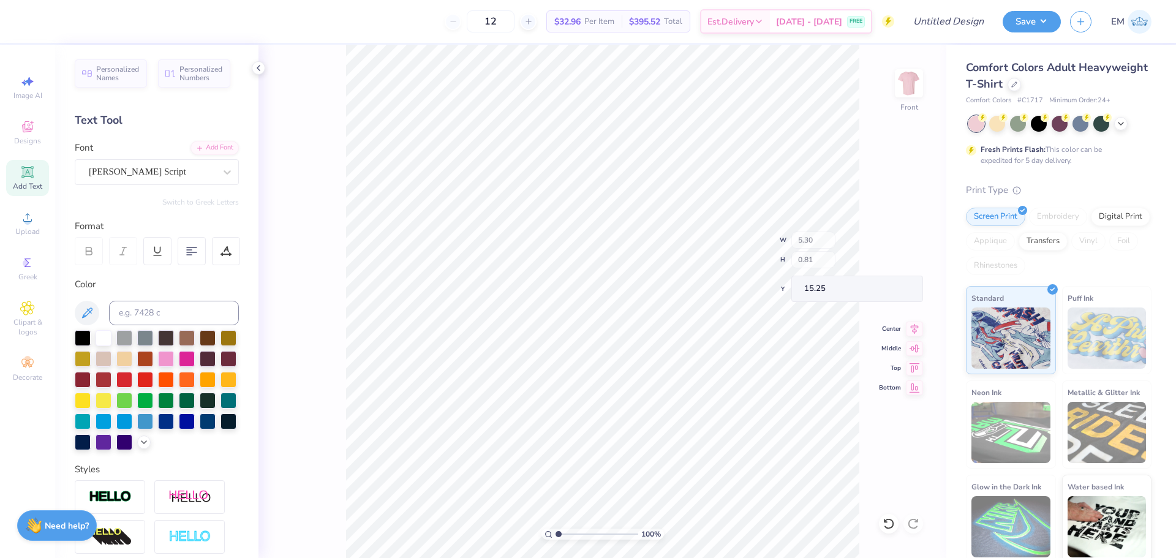
type input "9.03"
type input "1.37"
type input "15.40"
type input "14.57"
type input "12.58"
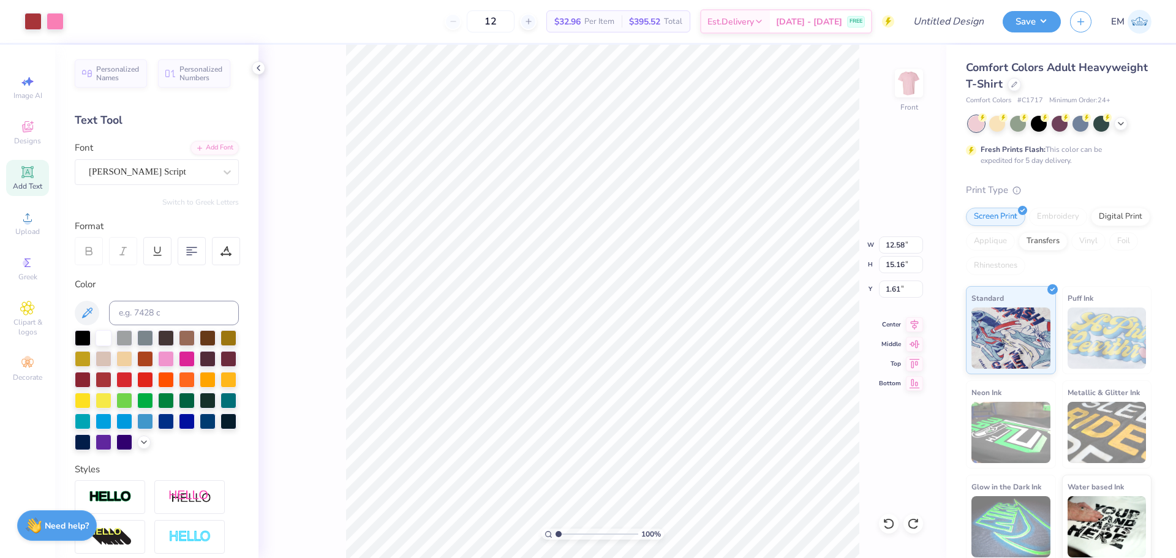
type input "15.16"
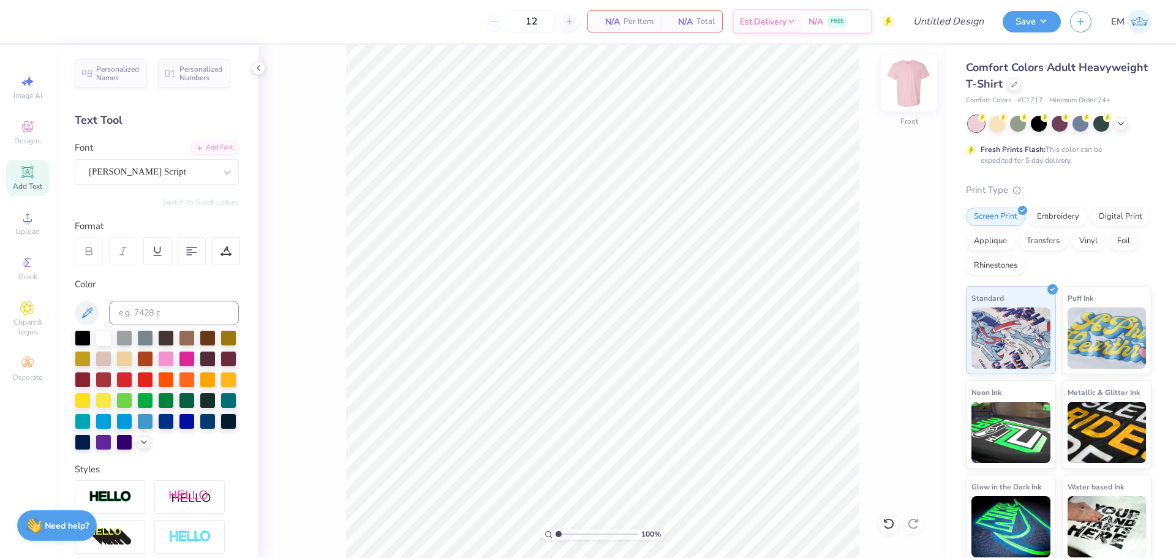
click at [914, 96] on img at bounding box center [908, 83] width 49 height 49
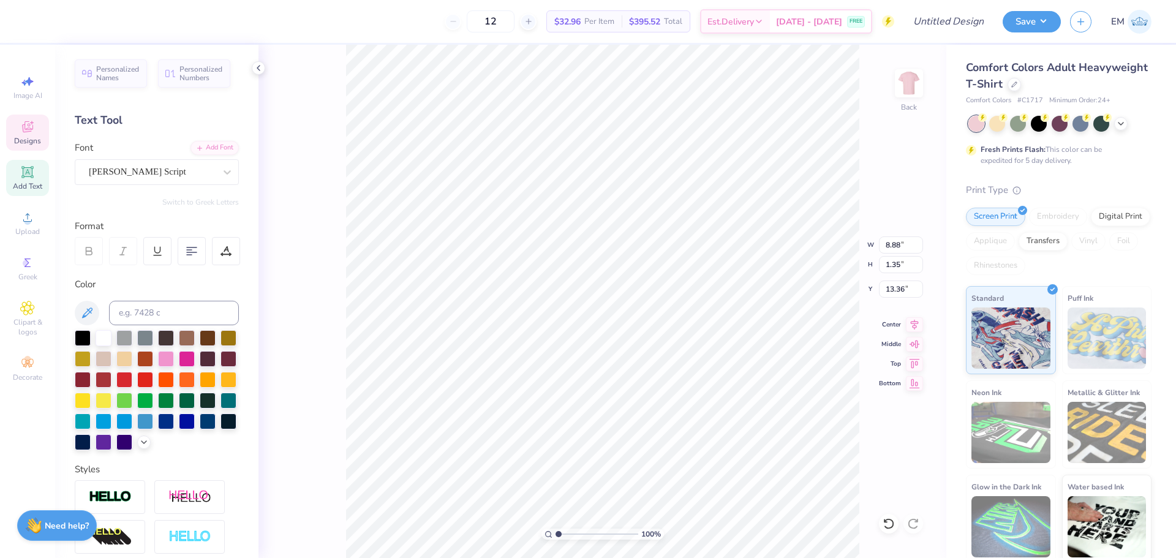
type input "13.36"
type input "3.00"
click at [30, 253] on div "Greek" at bounding box center [27, 268] width 43 height 36
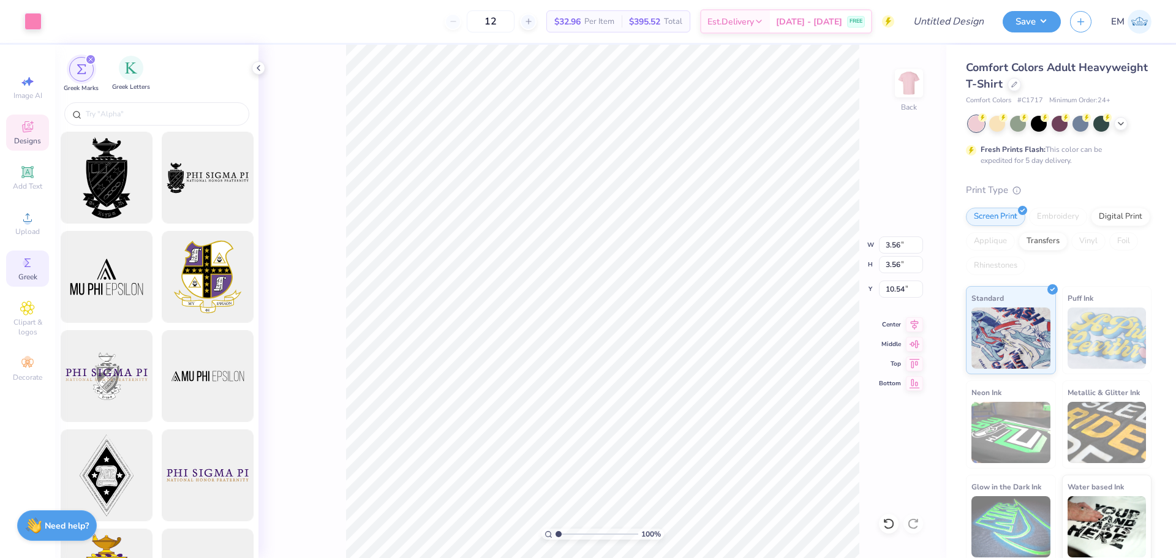
click at [114, 75] on div "Greek Letters" at bounding box center [131, 74] width 38 height 36
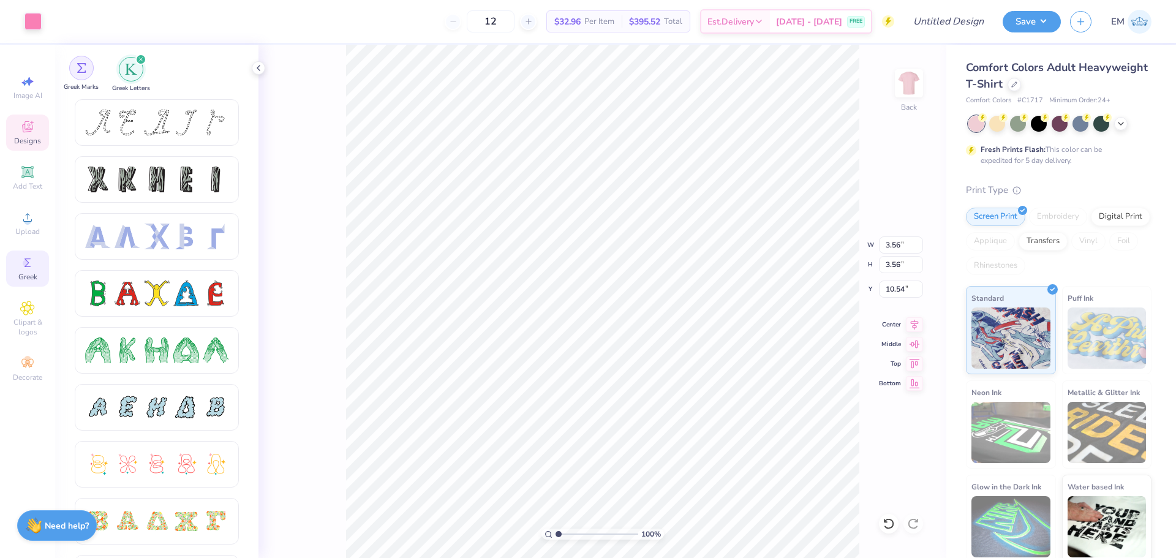
click at [82, 70] on img "filter for Greek Marks" at bounding box center [82, 68] width 10 height 10
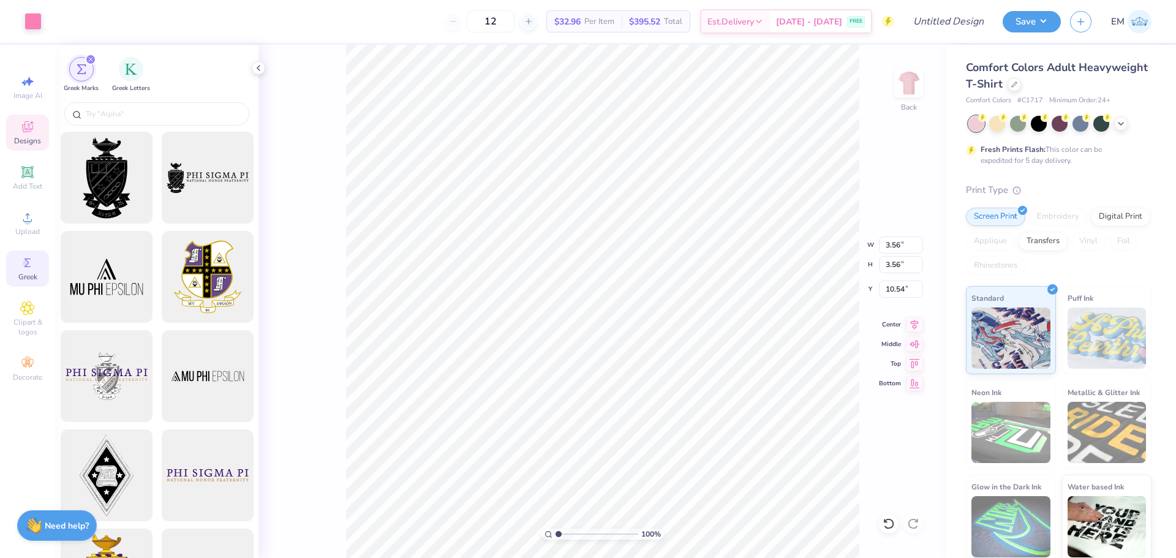
click at [114, 100] on div at bounding box center [156, 115] width 203 height 32
click at [188, 113] on input "text" at bounding box center [163, 114] width 157 height 12
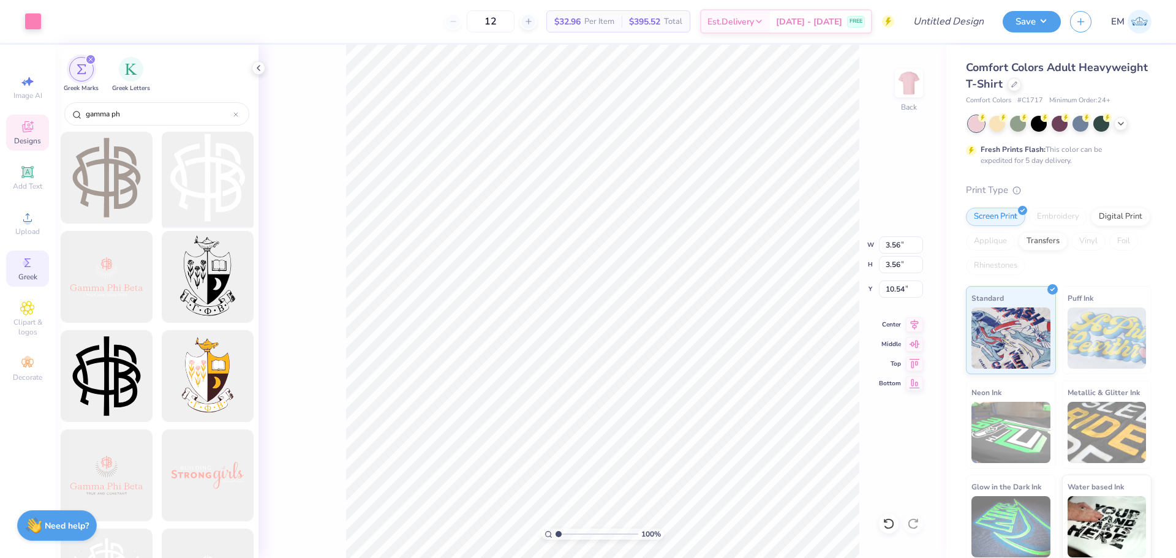
type input "gamma ph"
click at [209, 184] on div at bounding box center [207, 177] width 101 height 101
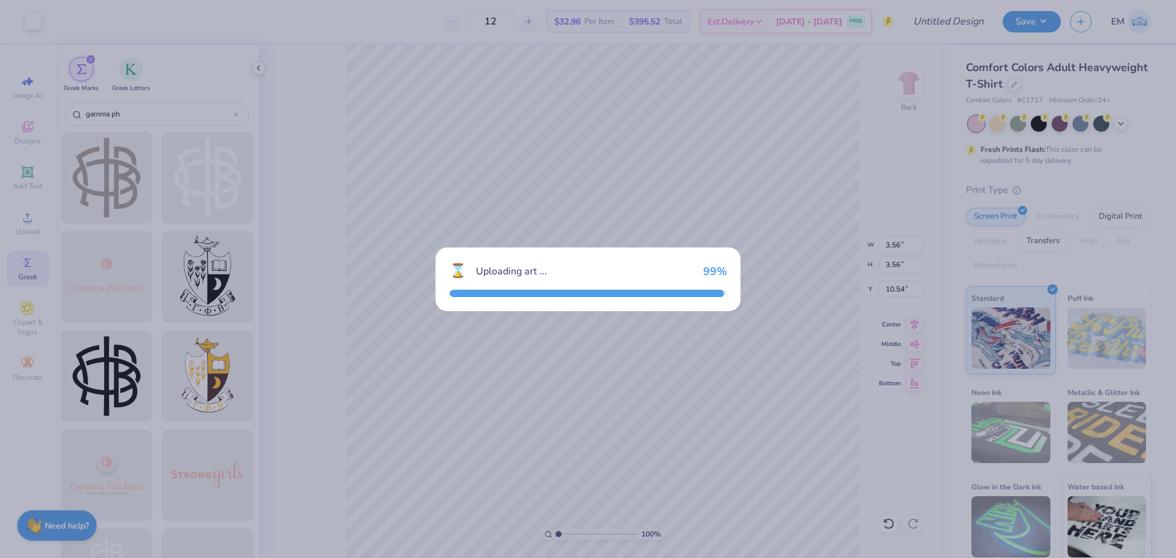
type input "14.17"
type input "16.54"
type input "3.00"
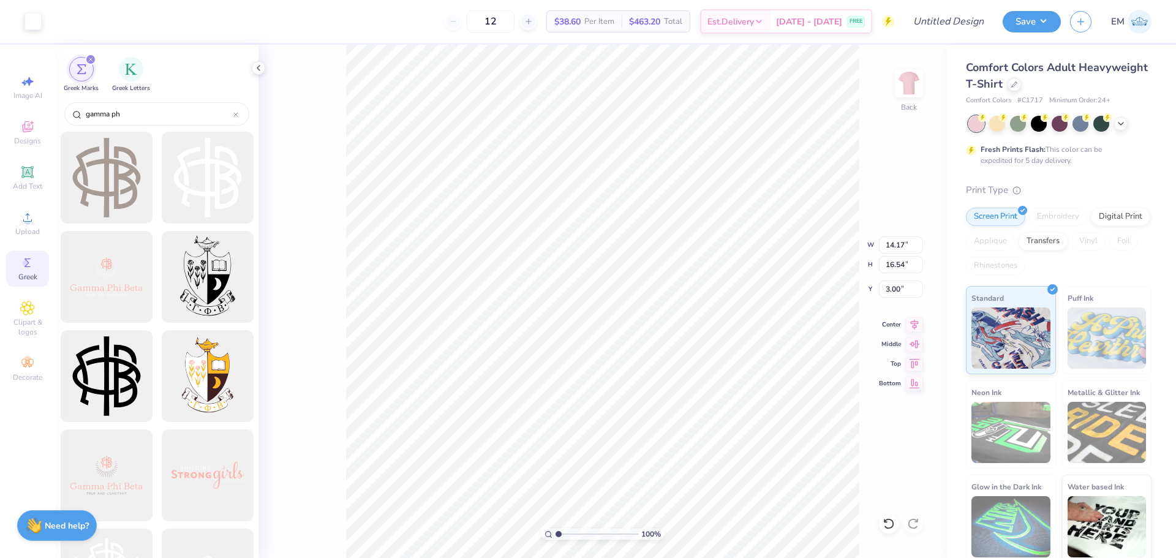
type input "1.89"
type input "2.20"
type input "11.40"
click at [18, 130] on div "Designs" at bounding box center [27, 133] width 43 height 36
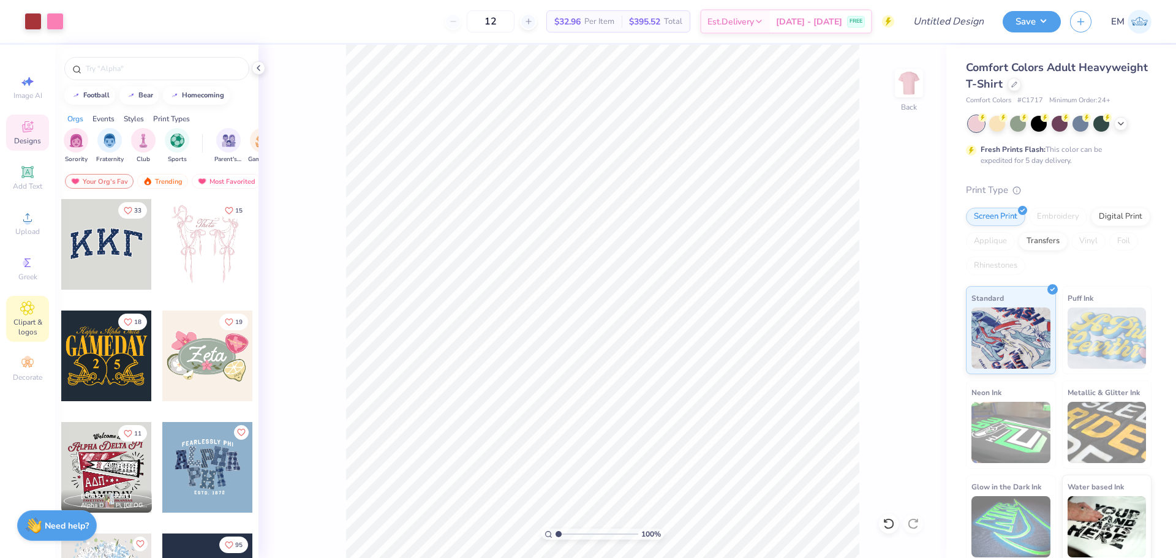
click at [24, 312] on icon at bounding box center [27, 307] width 13 height 13
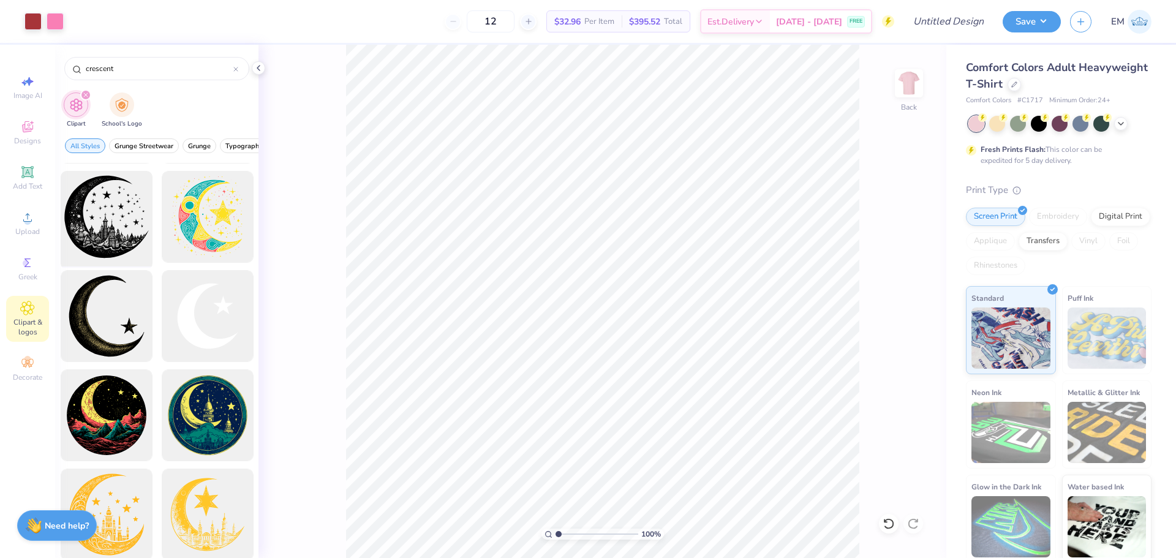
scroll to position [80, 0]
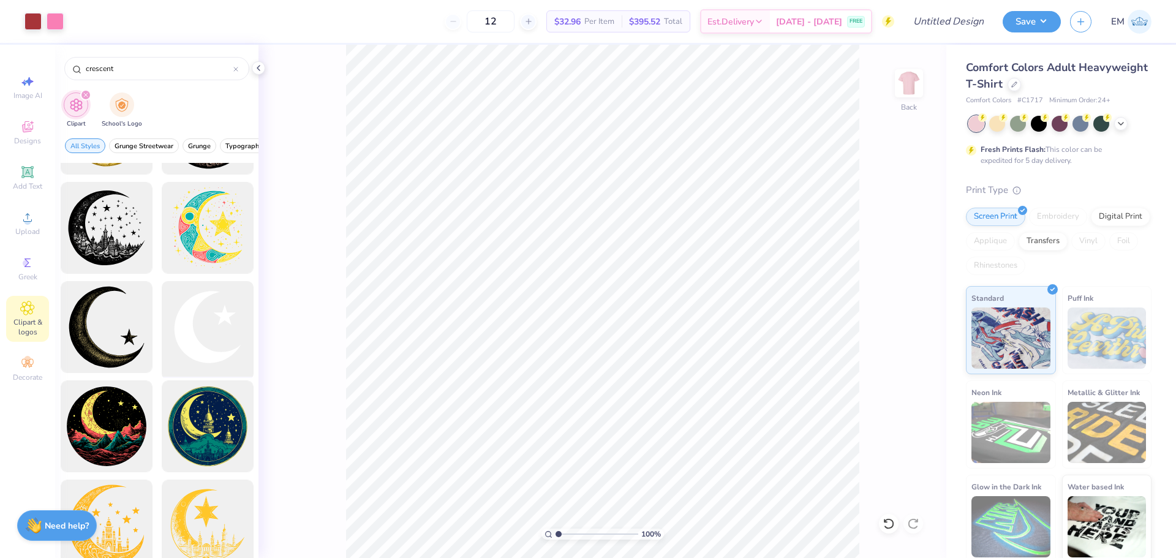
type input "crescent"
click at [187, 345] on div at bounding box center [207, 327] width 101 height 101
type input "4.75"
type input "5.14"
type input "17.54"
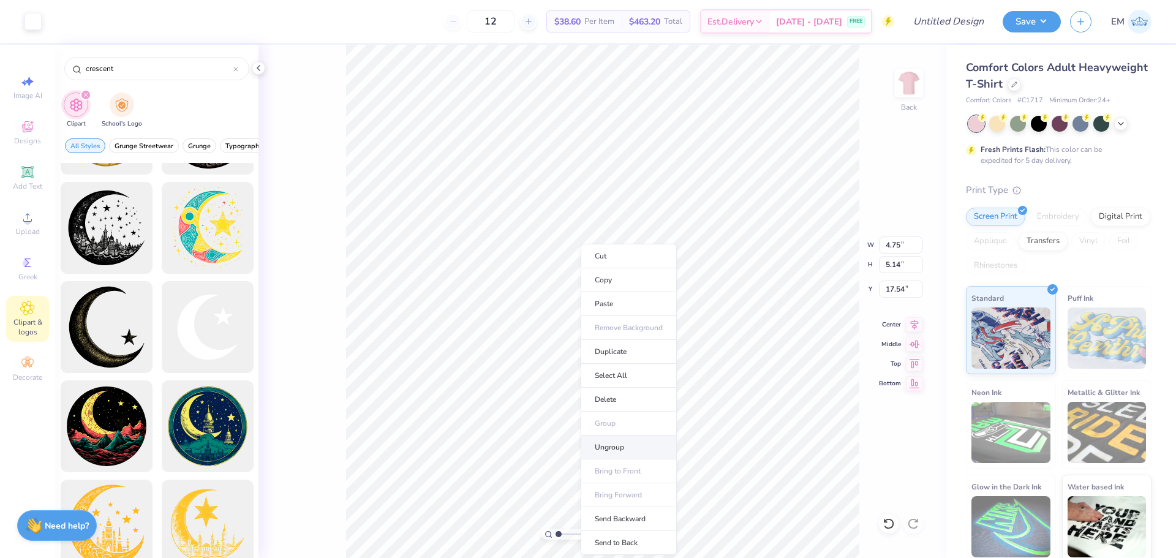
click at [623, 445] on li "Ungroup" at bounding box center [629, 447] width 96 height 24
type input "1.60"
type input "1.73"
type input "20.95"
type input "1.65"
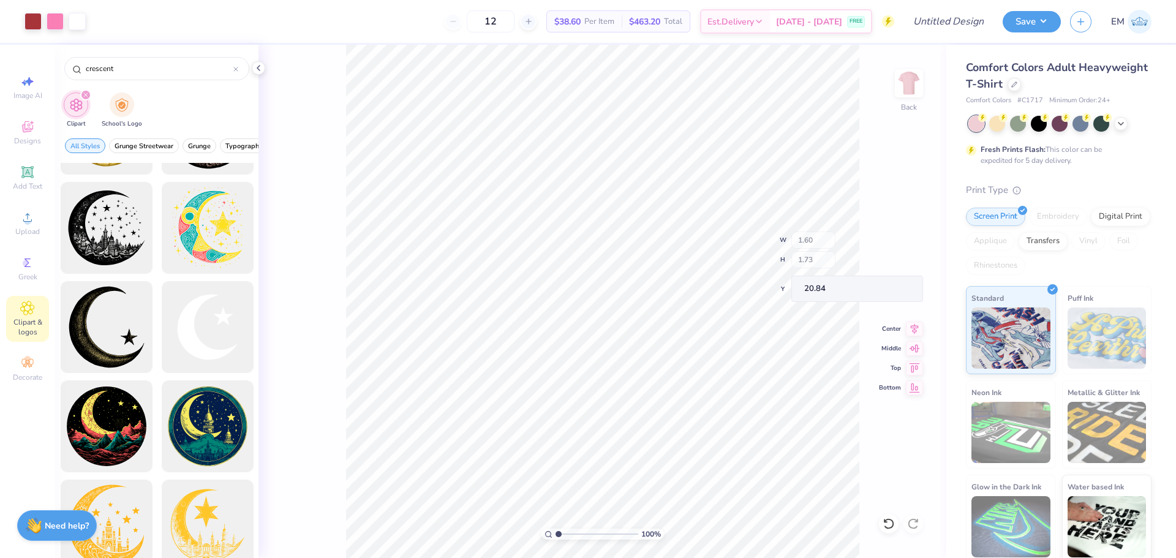
type input "1.70"
type input "20.81"
type input "11.65"
type input "1.25"
type input "1.28"
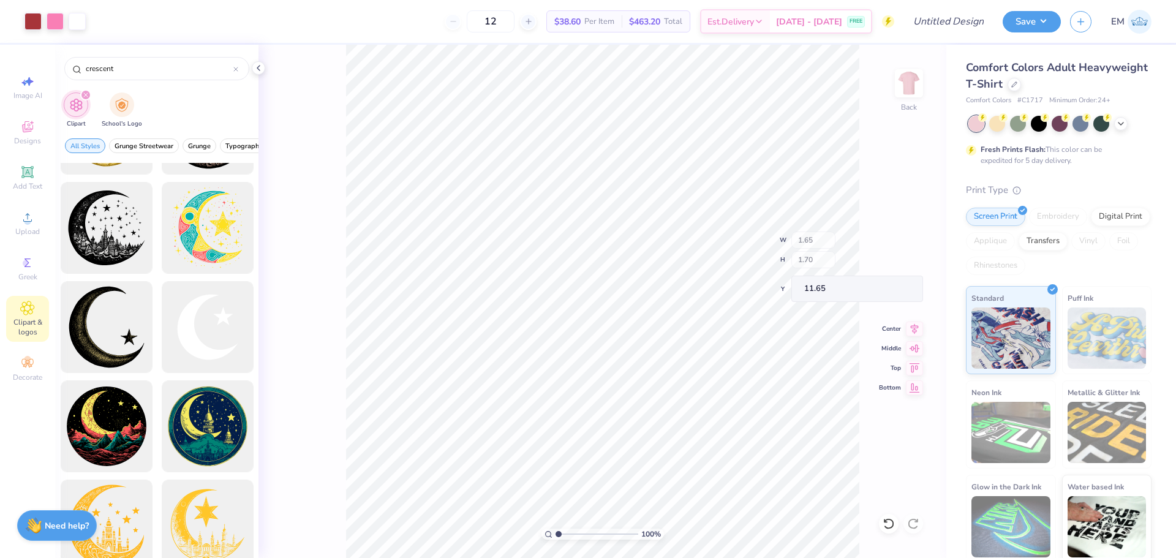
type input "11.86"
type input "3.56"
type input "10.54"
type input "2.38"
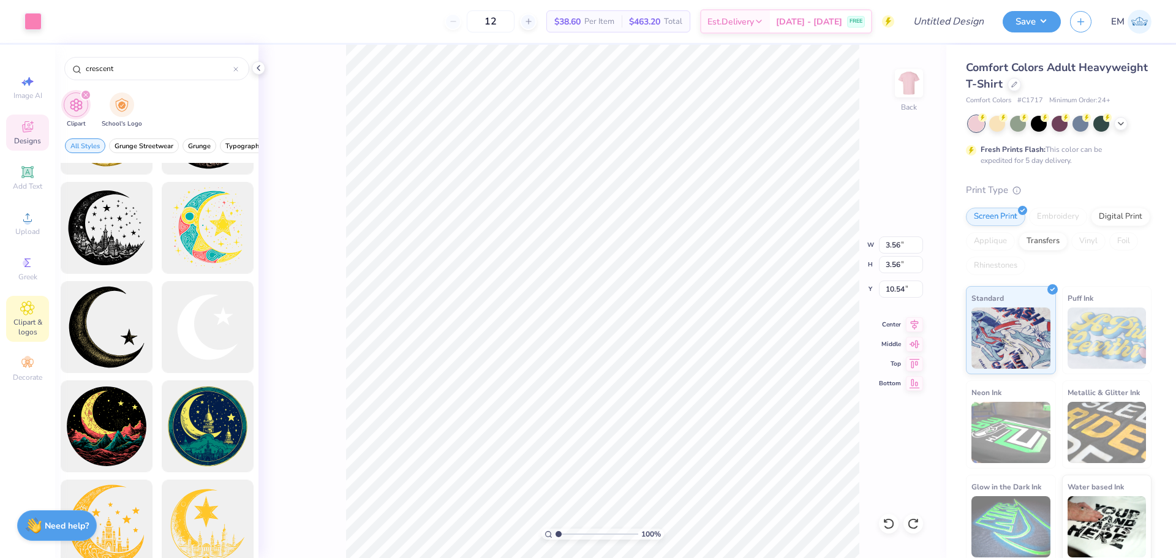
click at [570, 533] on input "range" at bounding box center [596, 534] width 83 height 11
type input "1.25"
type input "1.28"
type input "11.68"
click at [80, 17] on div at bounding box center [77, 20] width 17 height 17
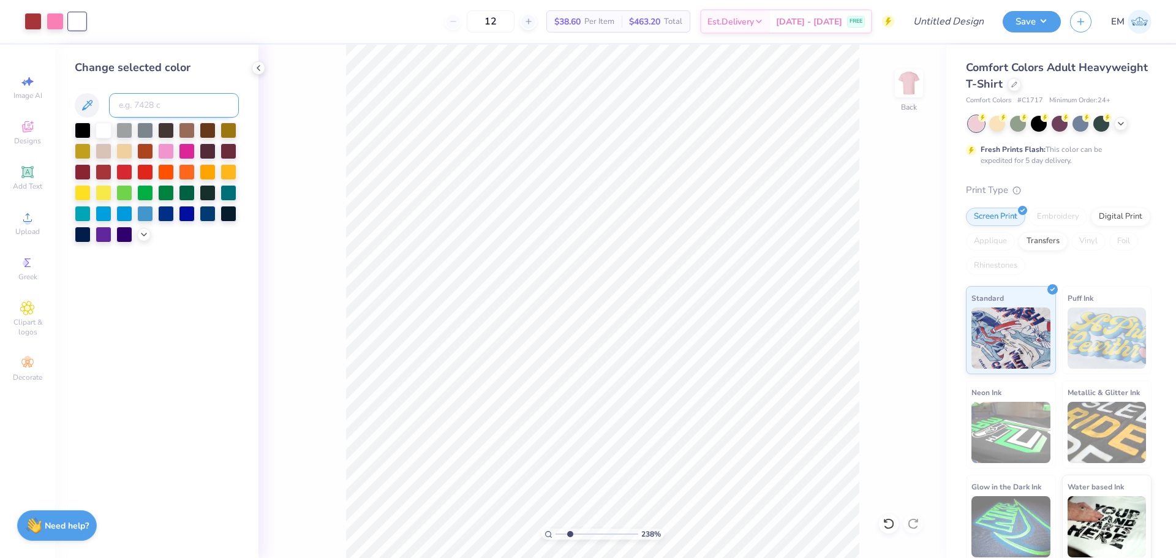
click at [145, 104] on input at bounding box center [174, 105] width 130 height 24
type input "1807"
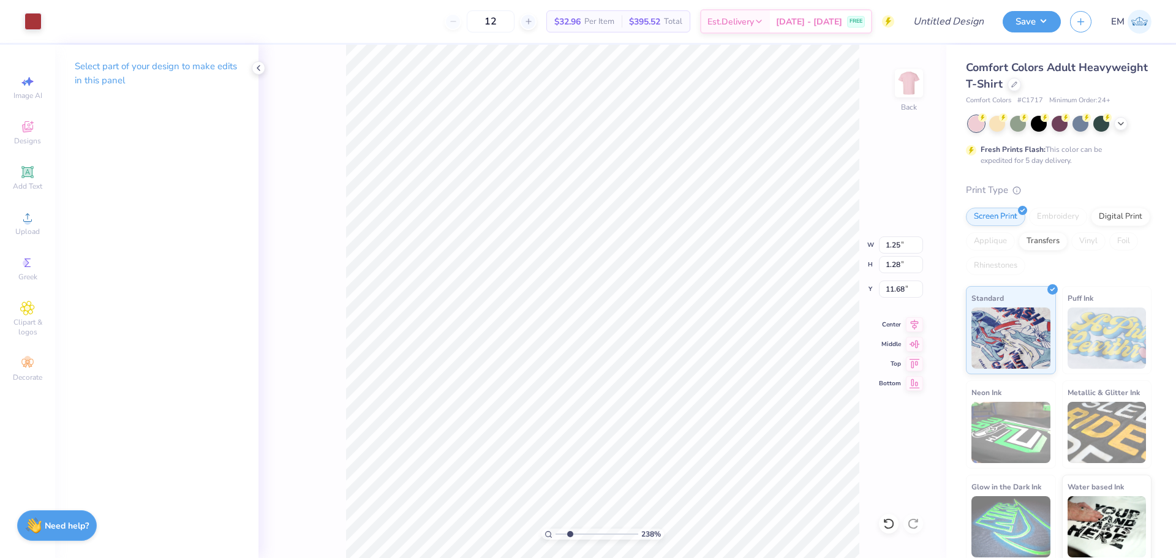
type input "3.56"
type input "10.54"
type input "1.06897497369198"
click at [941, 9] on input "Design Title" at bounding box center [933, 21] width 120 height 24
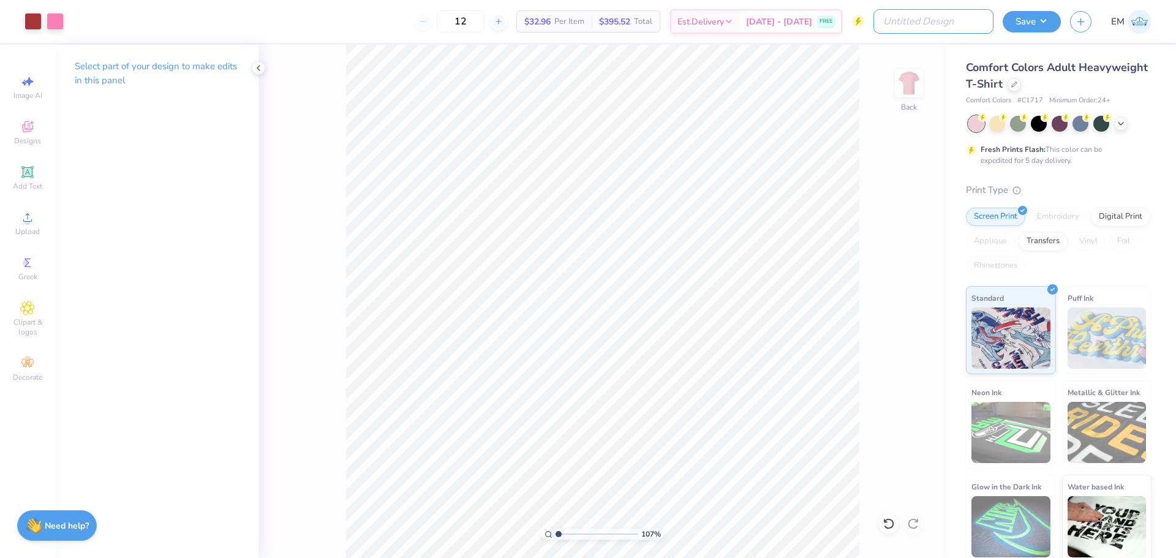
type input "G"
type input "1.06897497369198"
type input "G"
type input "1.06897497369198"
type input "G Phi Crescent Cakes"
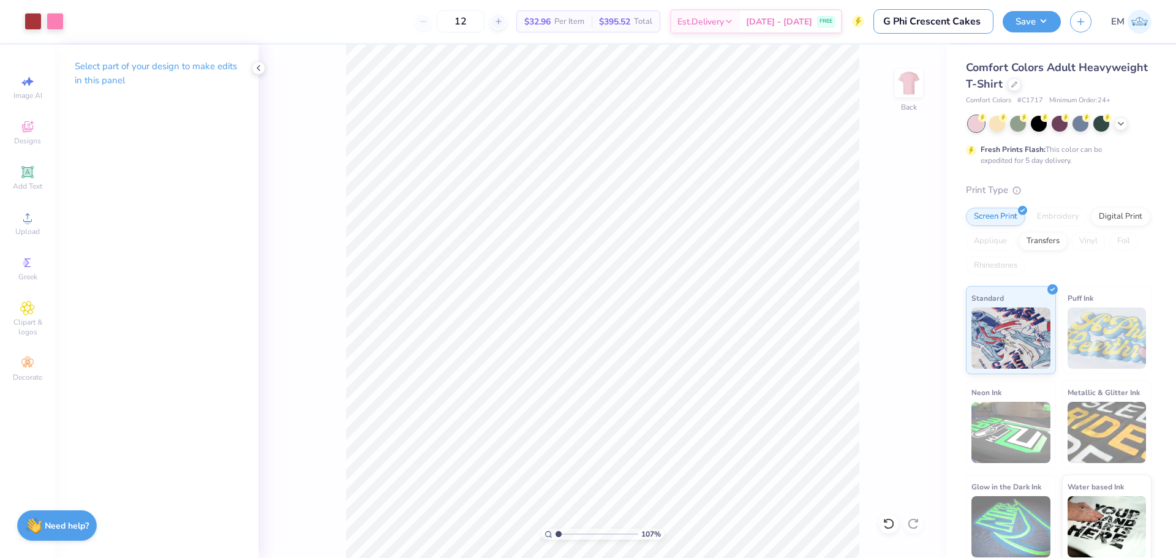
type input "1.06897497369198"
type input "G Phi Crescent Cakes"
type input "1.06897497369198"
type input "G Phi Crescent Cakes p"
type input "1.06897497369198"
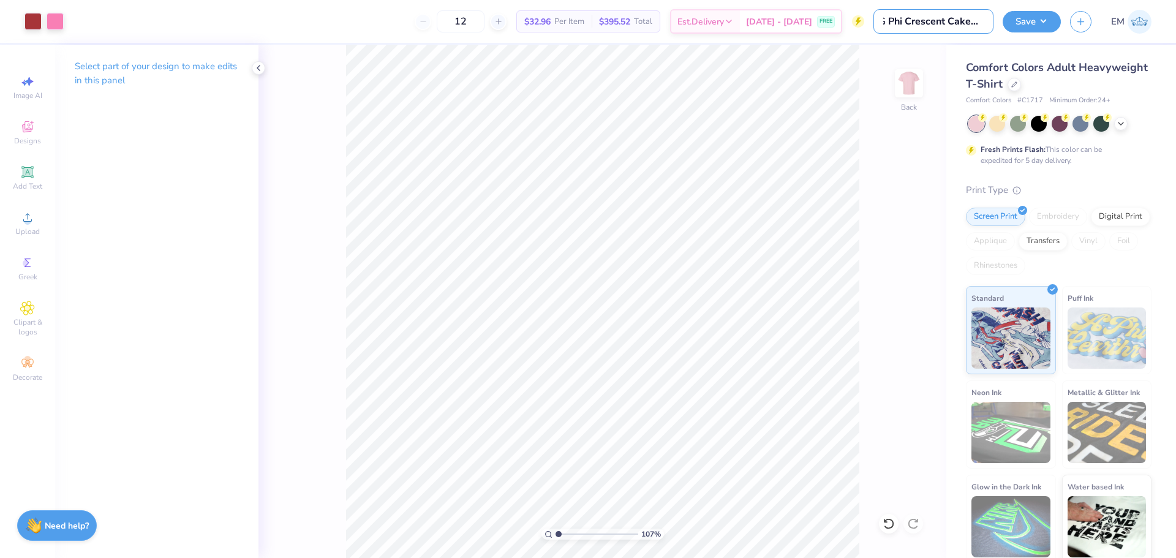
type input "G Phi Crescent Cakes pt"
type input "1.06897497369198"
type input "G Phi Crescent Cakes pt"
type input "1.06897497369198"
type input "G Phi Crescent Cakes pt 2"
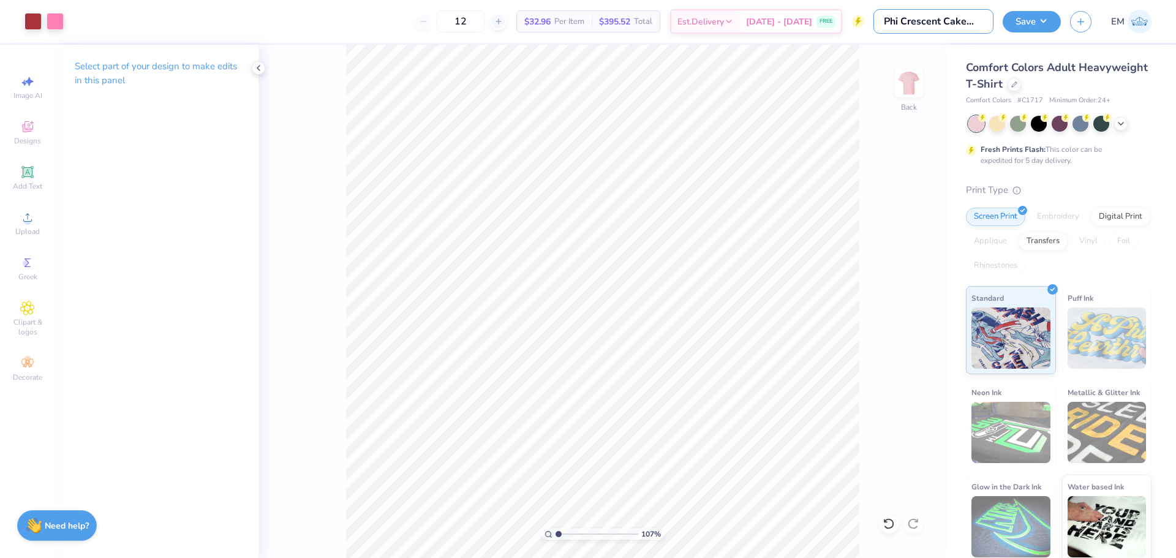
type input "1.06897497369198"
type input "G Phi Crescent Cakes pt 2"
click at [1037, 26] on button "Save" at bounding box center [1032, 19] width 58 height 21
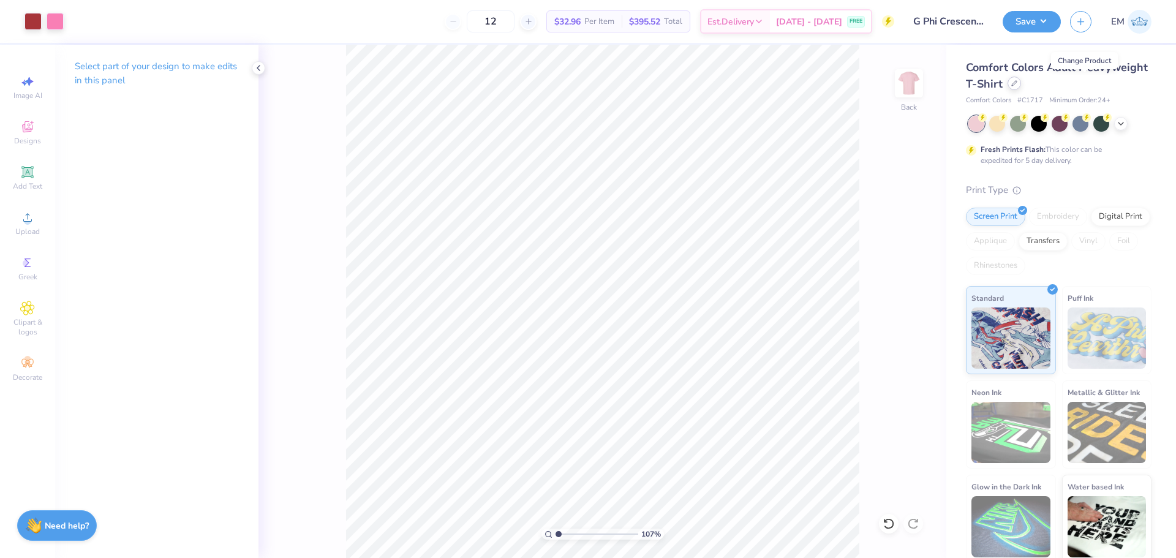
click at [1021, 89] on div at bounding box center [1013, 83] width 13 height 13
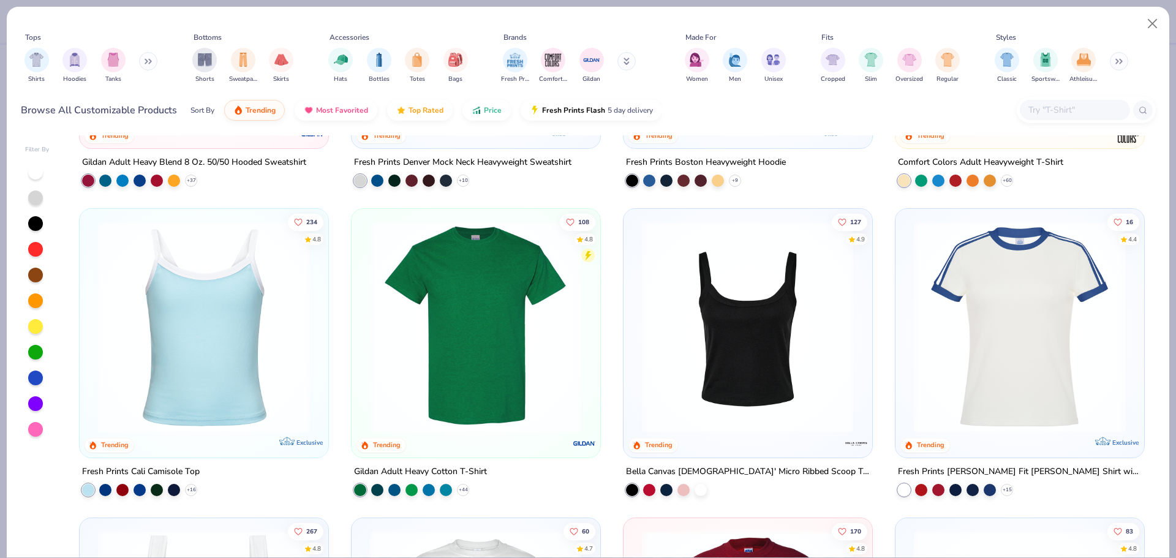
scroll to position [245, 0]
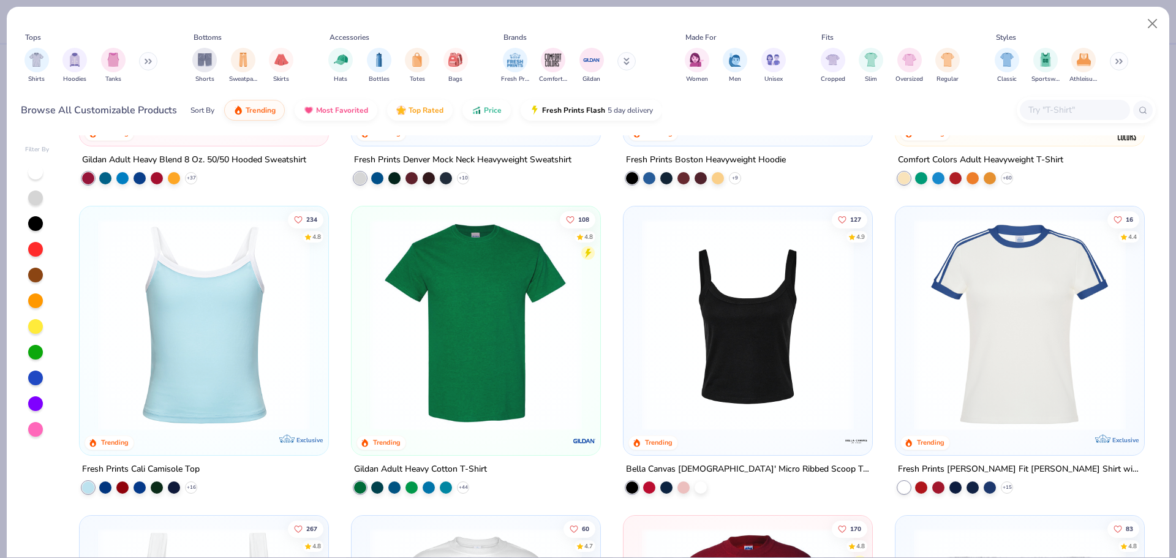
click at [513, 320] on img at bounding box center [476, 325] width 224 height 212
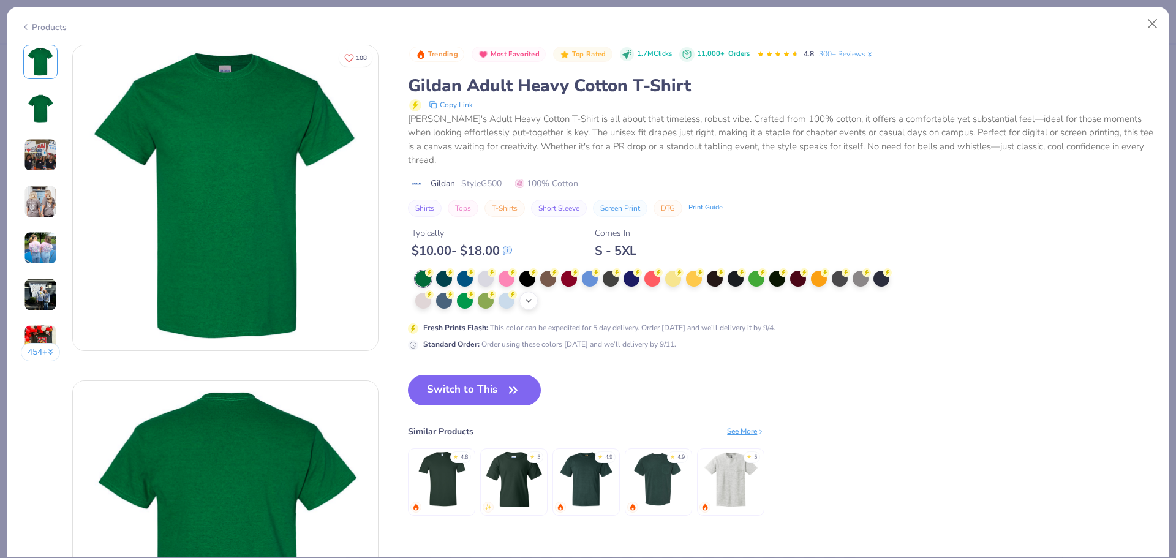
click at [527, 299] on polyline at bounding box center [528, 300] width 5 height 2
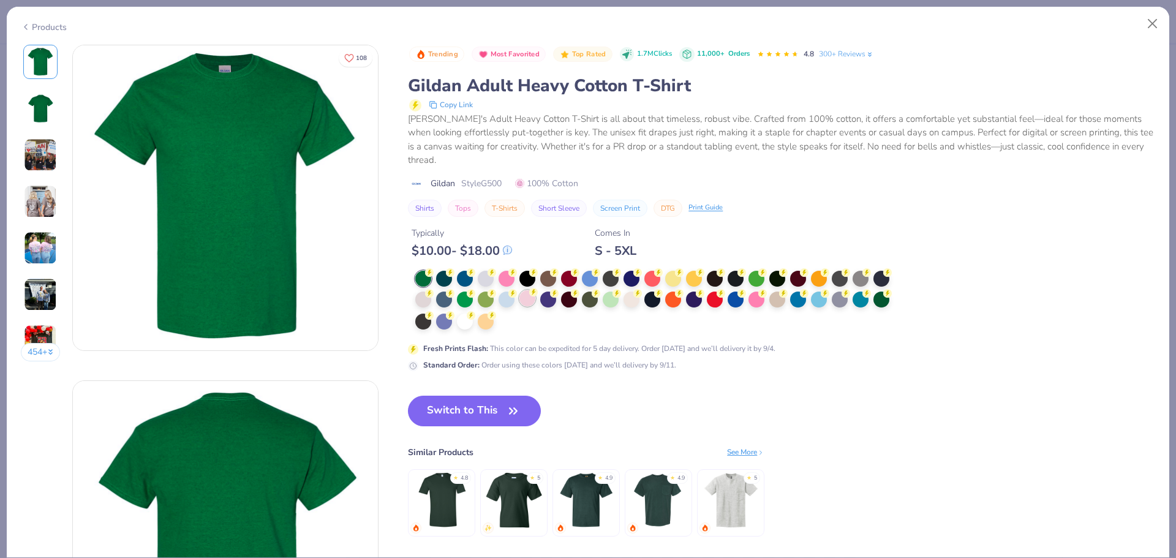
click at [527, 296] on div at bounding box center [527, 298] width 16 height 16
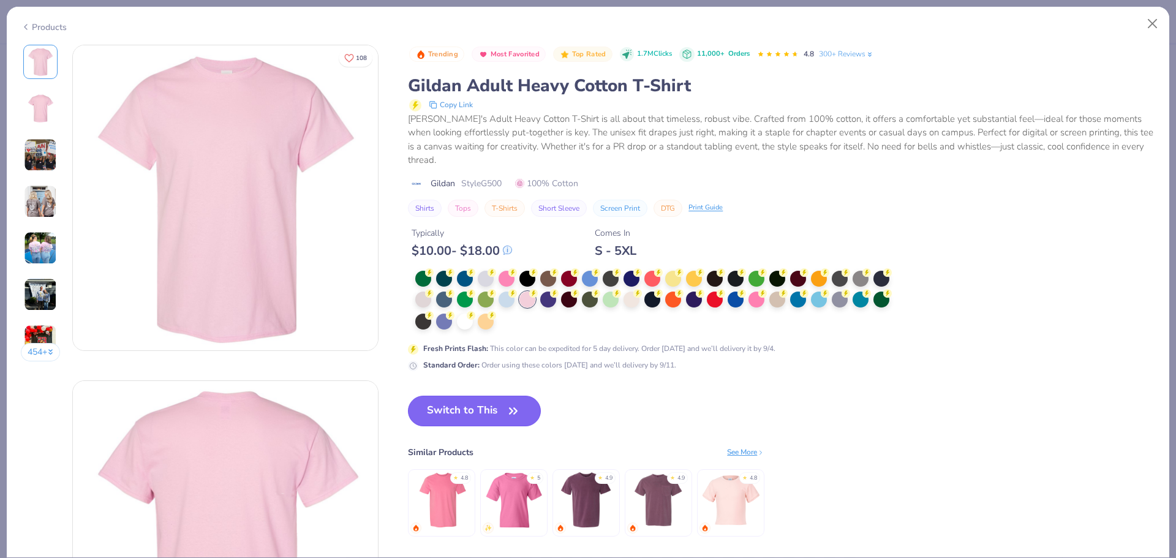
click at [508, 407] on icon "button" at bounding box center [513, 410] width 17 height 17
click at [504, 410] on button "Switch to This" at bounding box center [474, 411] width 133 height 31
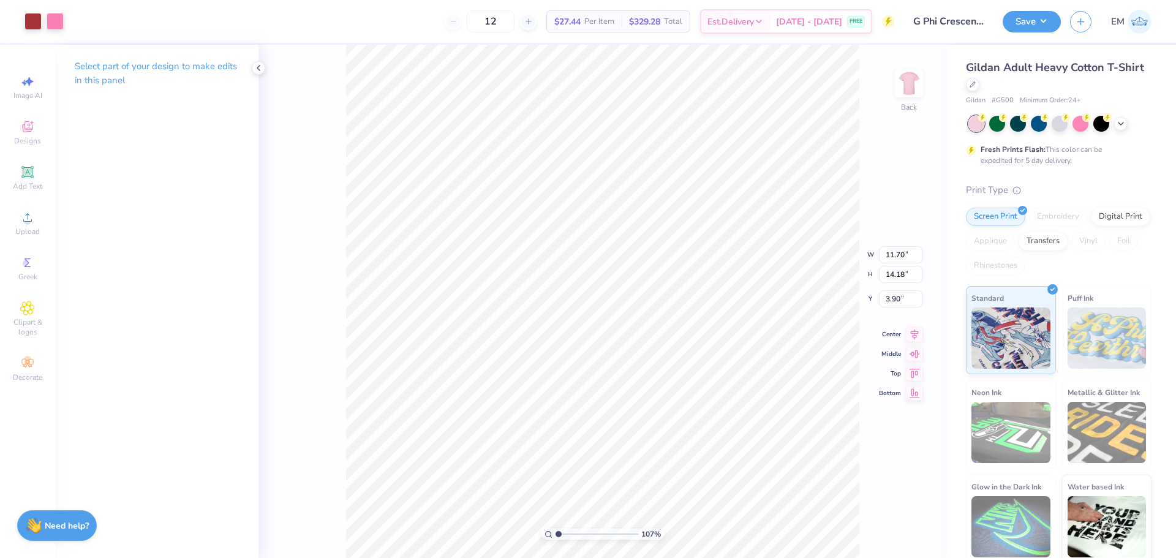
type input "1.06897497369198"
type input "3.00"
click at [1012, 20] on button "Save" at bounding box center [1032, 19] width 58 height 21
type input "1.06897497369198"
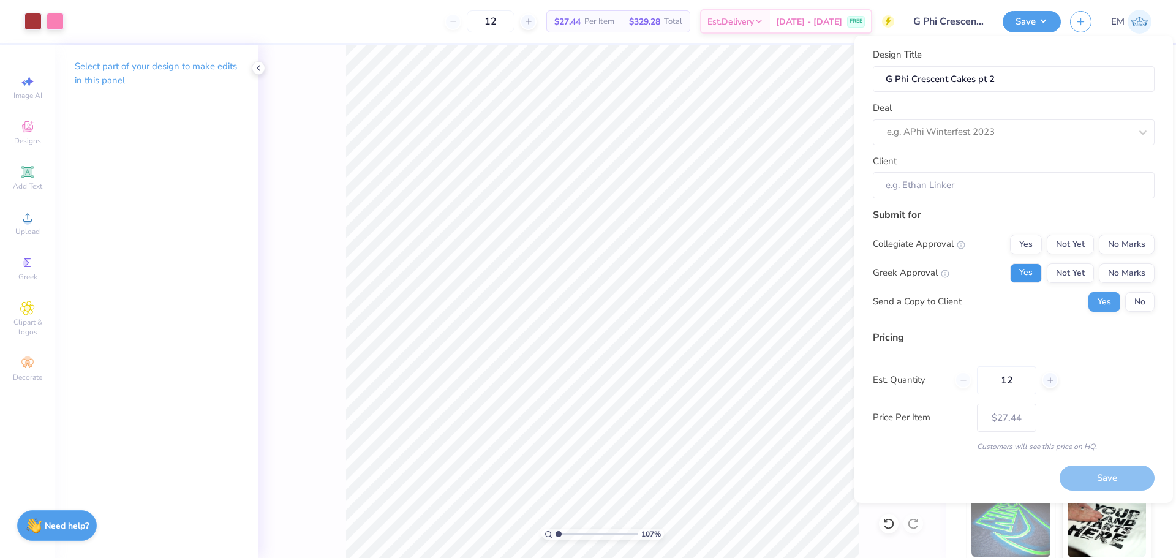
click at [1035, 269] on button "Yes" at bounding box center [1026, 273] width 32 height 20
click at [1118, 243] on button "No Marks" at bounding box center [1127, 245] width 56 height 20
type input "$27.44"
drag, startPoint x: 1021, startPoint y: 370, endPoint x: 873, endPoint y: 328, distance: 153.9
click at [960, 369] on div "12" at bounding box center [1006, 380] width 103 height 28
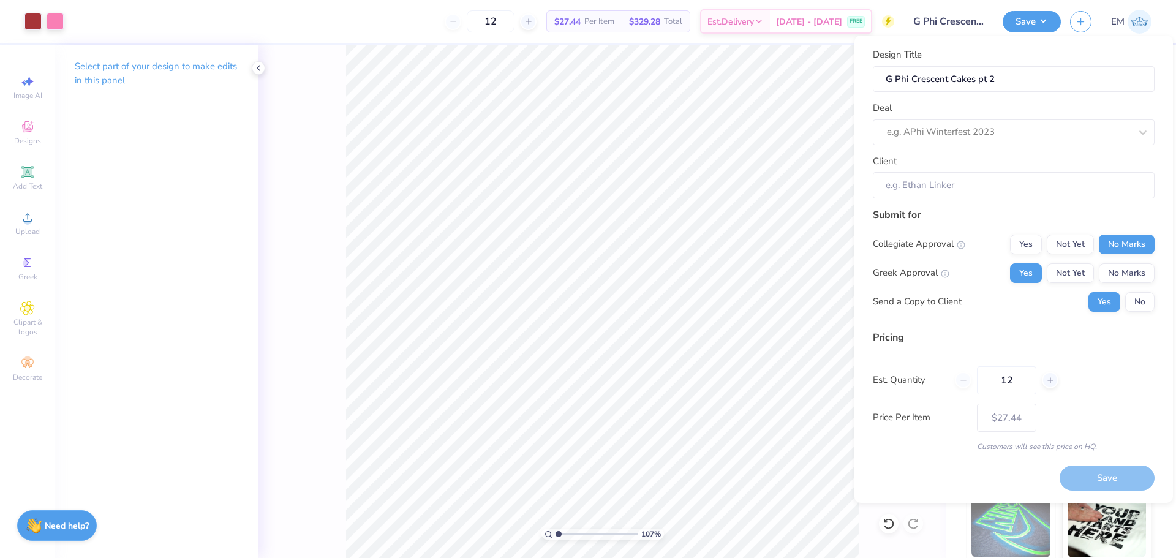
type input "125"
type input "$10.04"
type input "125"
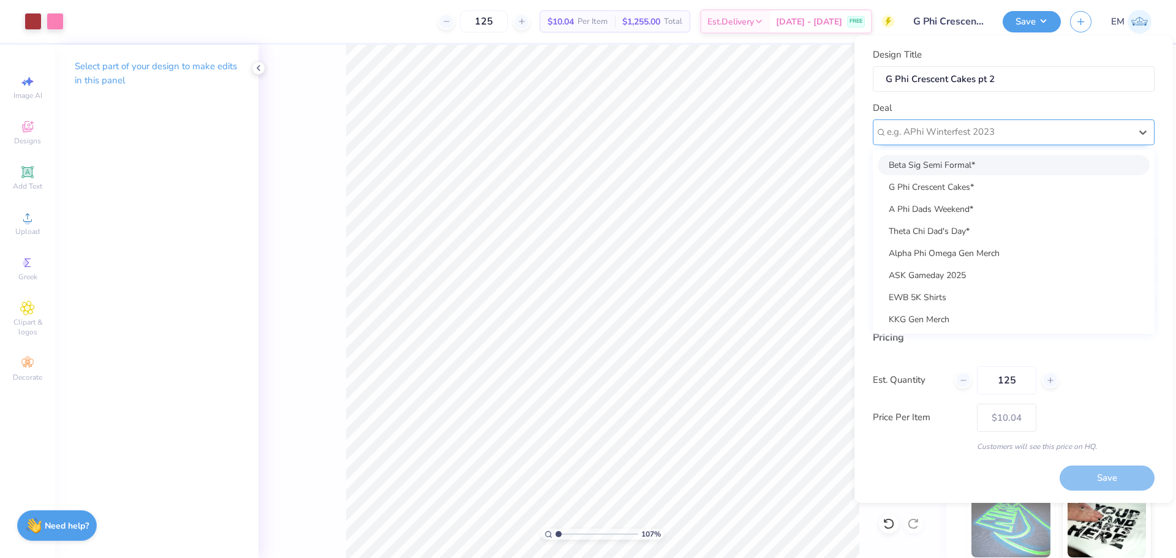
click at [1033, 138] on div at bounding box center [1009, 132] width 244 height 17
click at [971, 185] on div "G Phi Crescent Cakes*" at bounding box center [1014, 187] width 272 height 20
type input "1.06897497369198"
type input "Megan Vriezelaar"
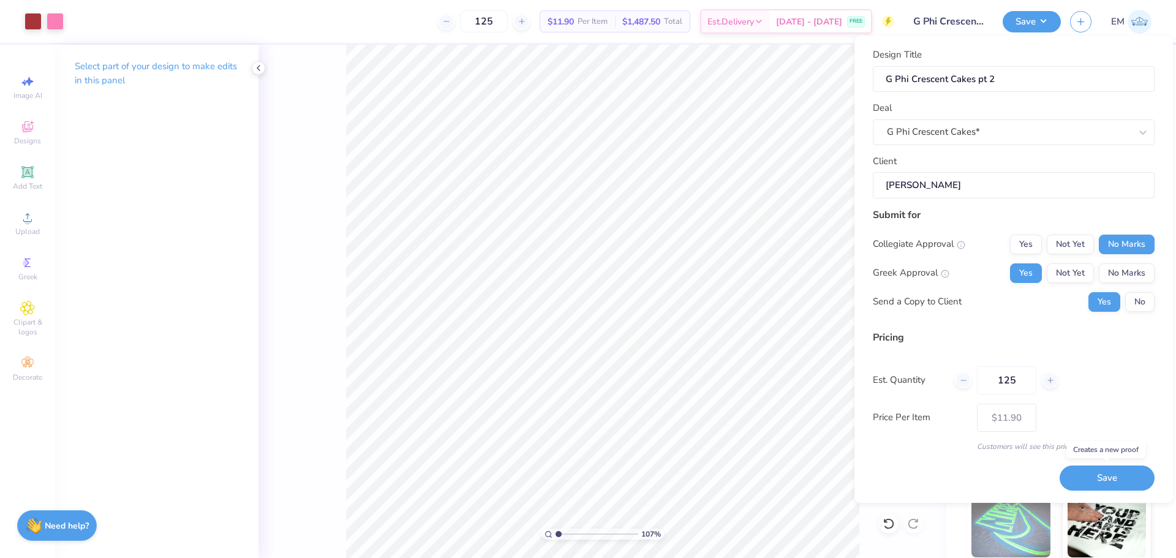
drag, startPoint x: 1116, startPoint y: 474, endPoint x: 1137, endPoint y: 450, distance: 31.8
click at [1116, 473] on button "Save" at bounding box center [1106, 477] width 95 height 25
type input "$11.90"
type input "1.06897497369198"
type input "$10.04"
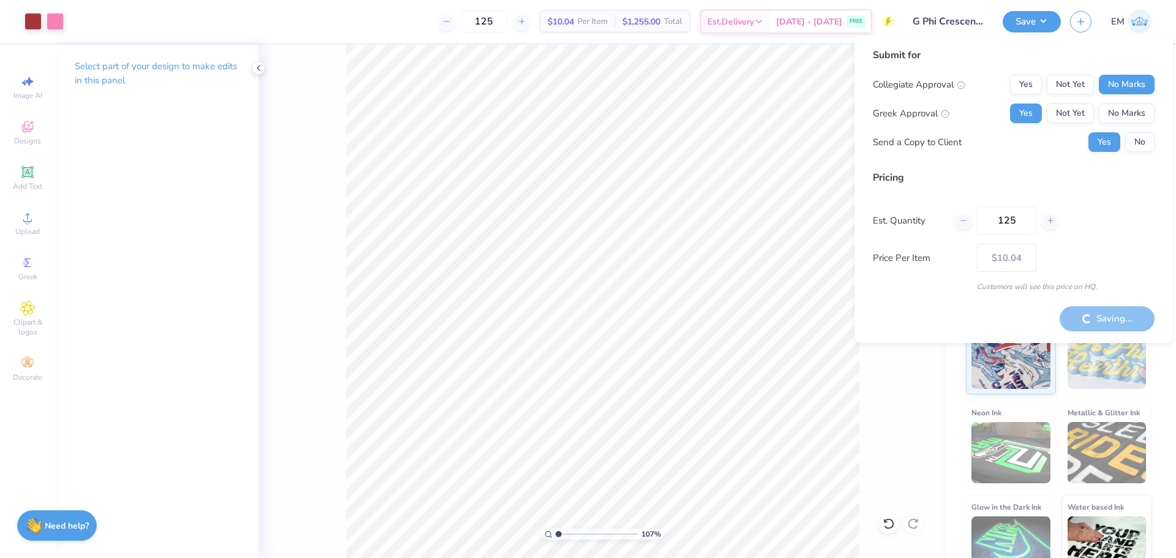
type input "1.06897497369198"
type input "$11.90"
